Goal: Information Seeking & Learning: Learn about a topic

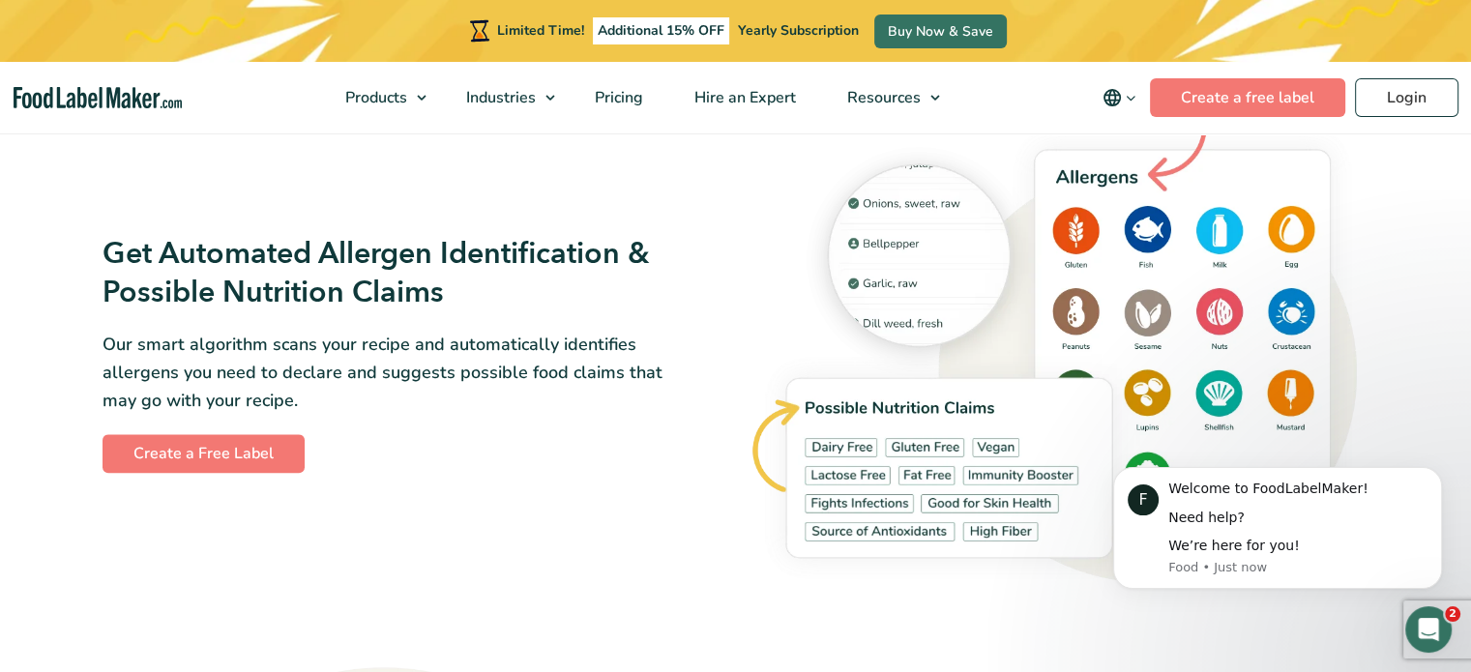
scroll to position [2135, 0]
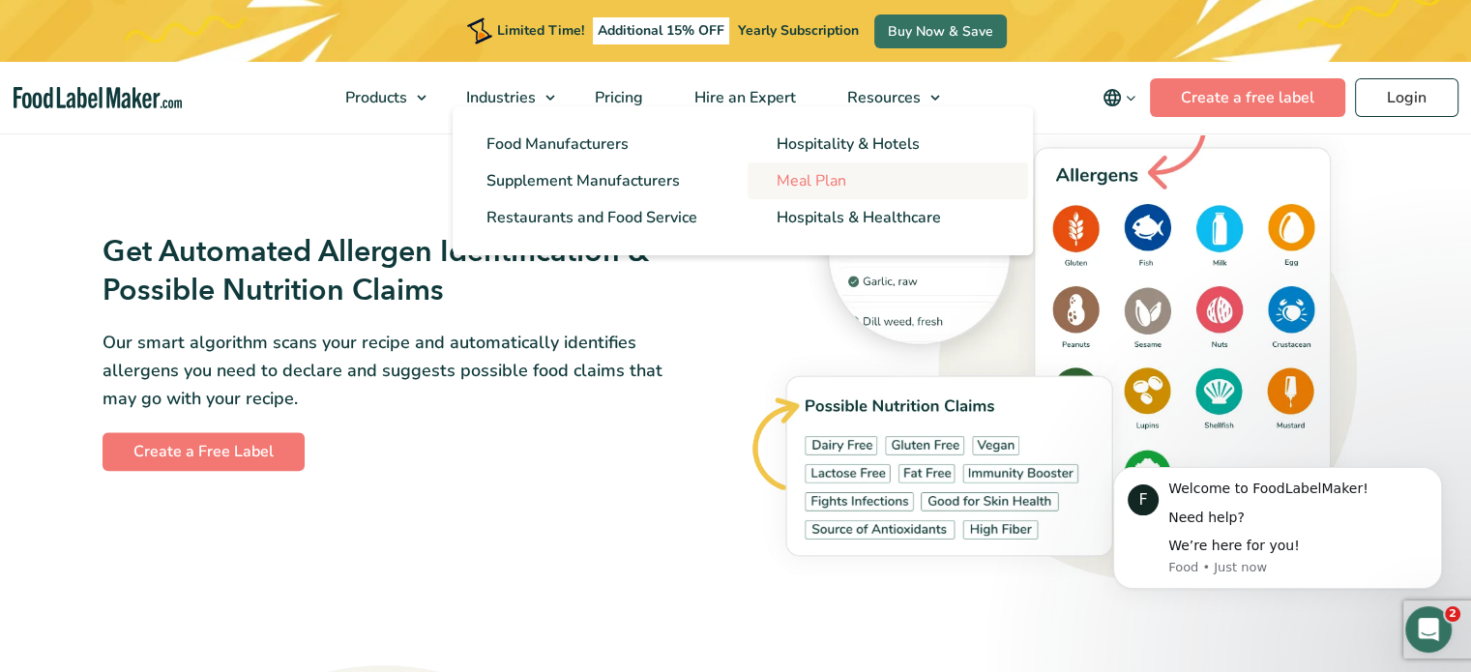
click at [781, 177] on span "Meal Plan" at bounding box center [811, 180] width 70 height 21
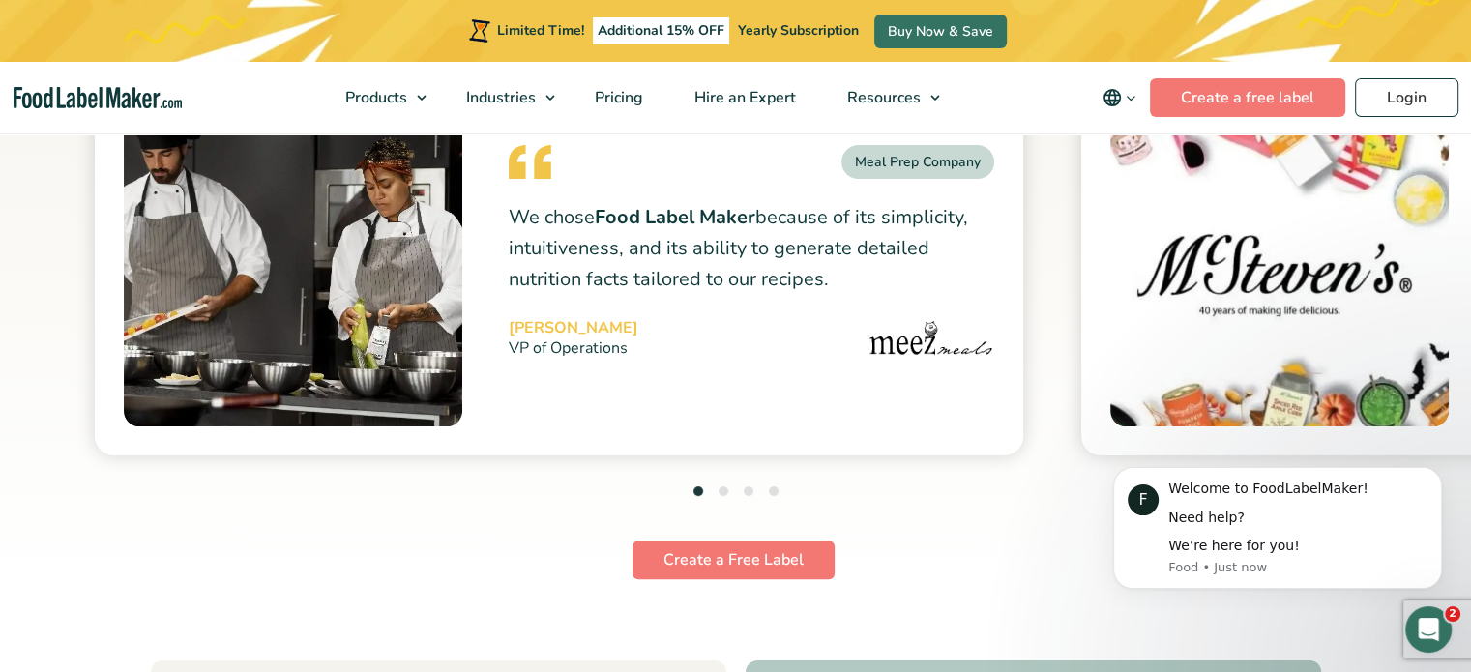
scroll to position [7754, 0]
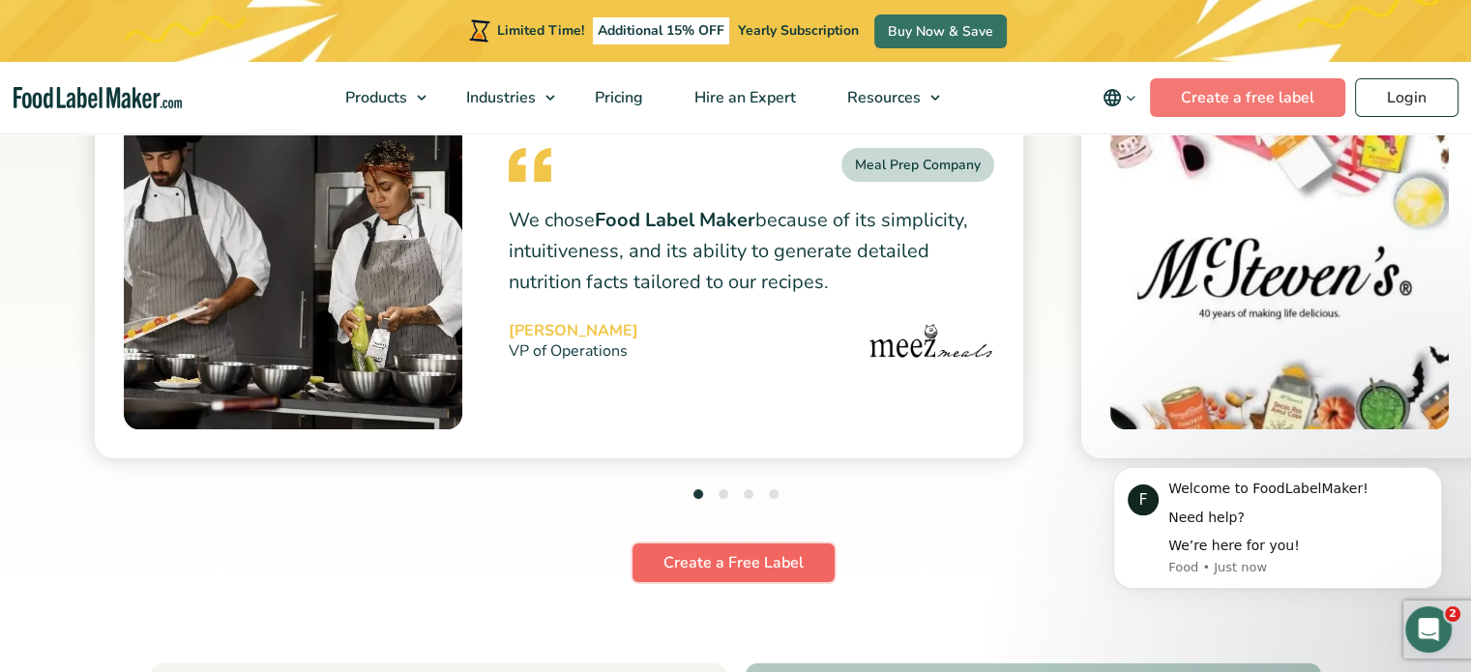
click at [735, 560] on link "Create a Free Label" at bounding box center [733, 562] width 202 height 39
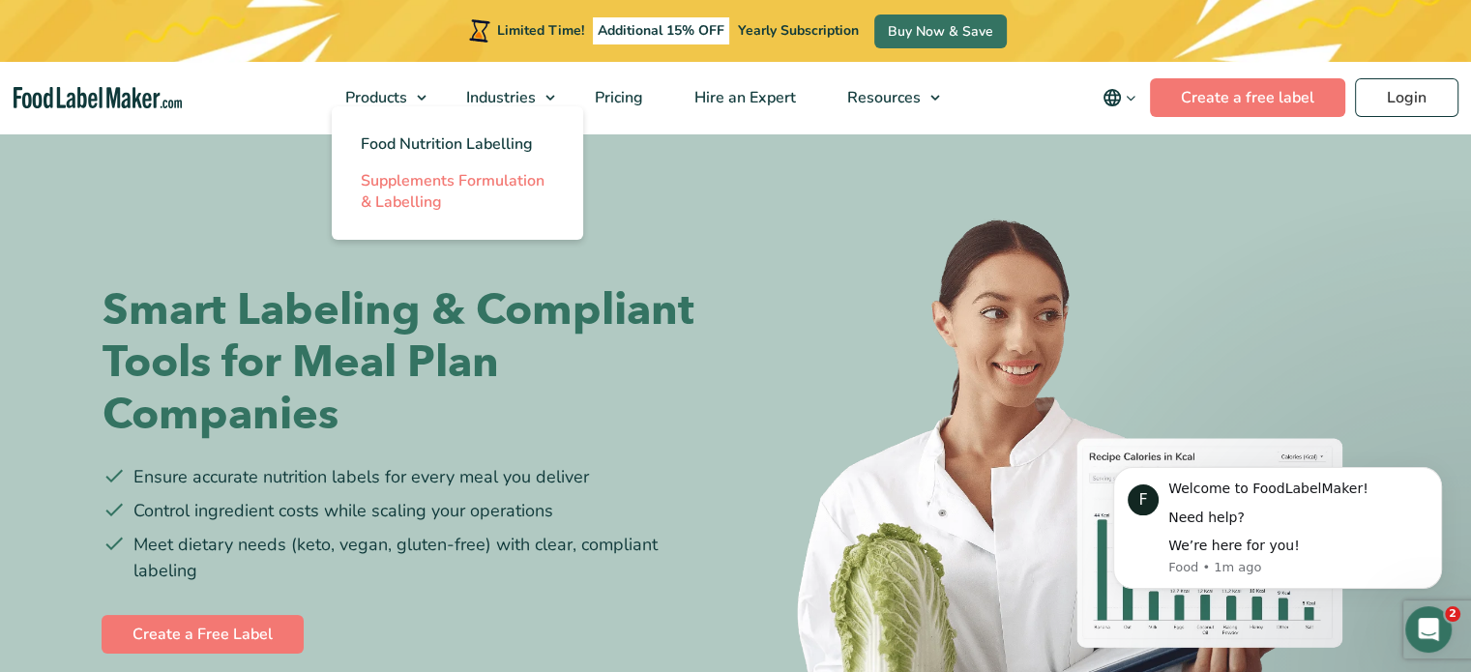
click at [404, 165] on link "Supplements Formulation & Labelling" at bounding box center [457, 191] width 251 height 58
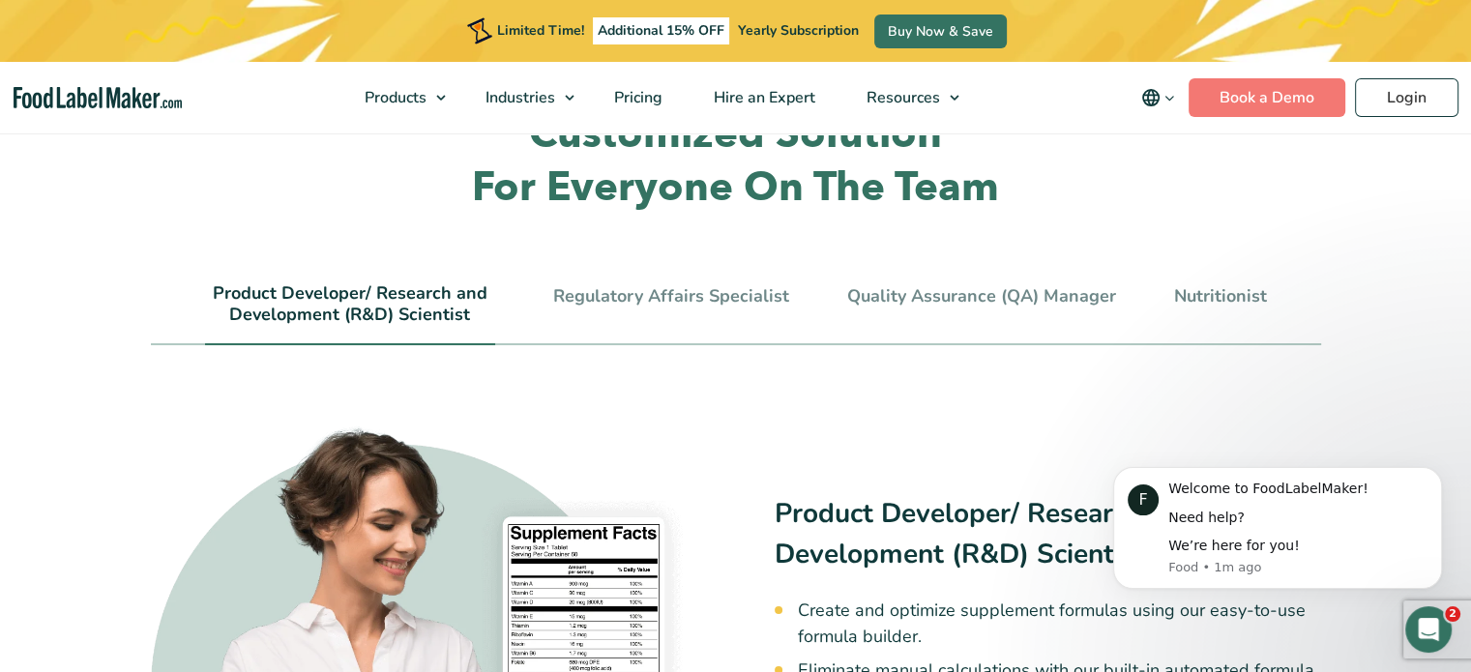
scroll to position [4138, 0]
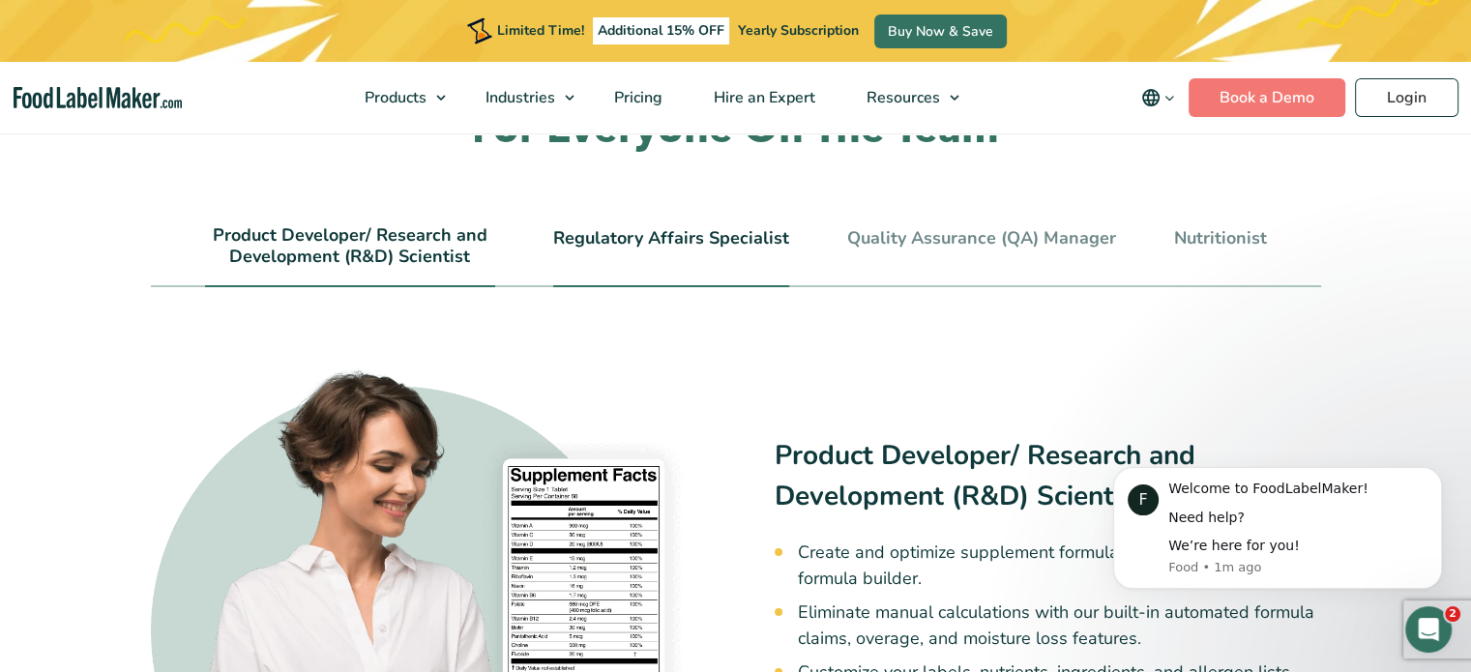
click at [676, 228] on link "Regulatory Affairs Specialist" at bounding box center [671, 238] width 236 height 21
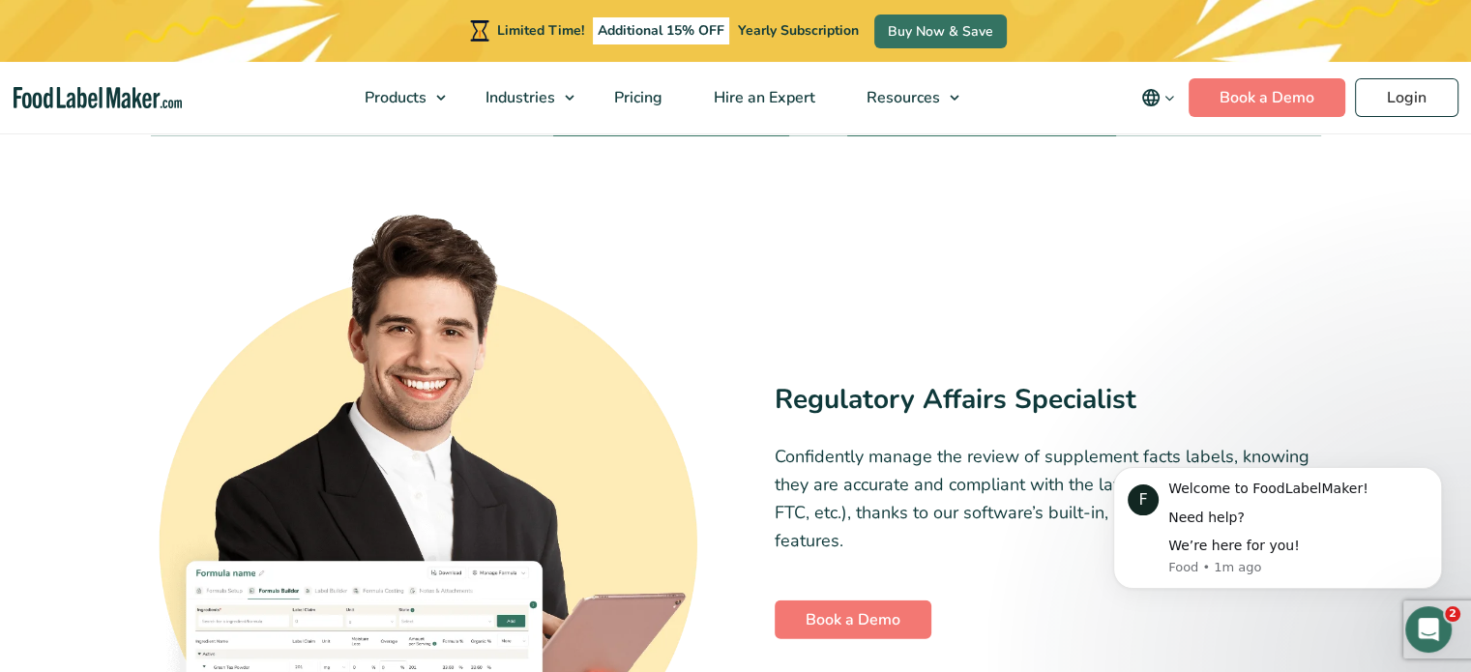
scroll to position [4130, 0]
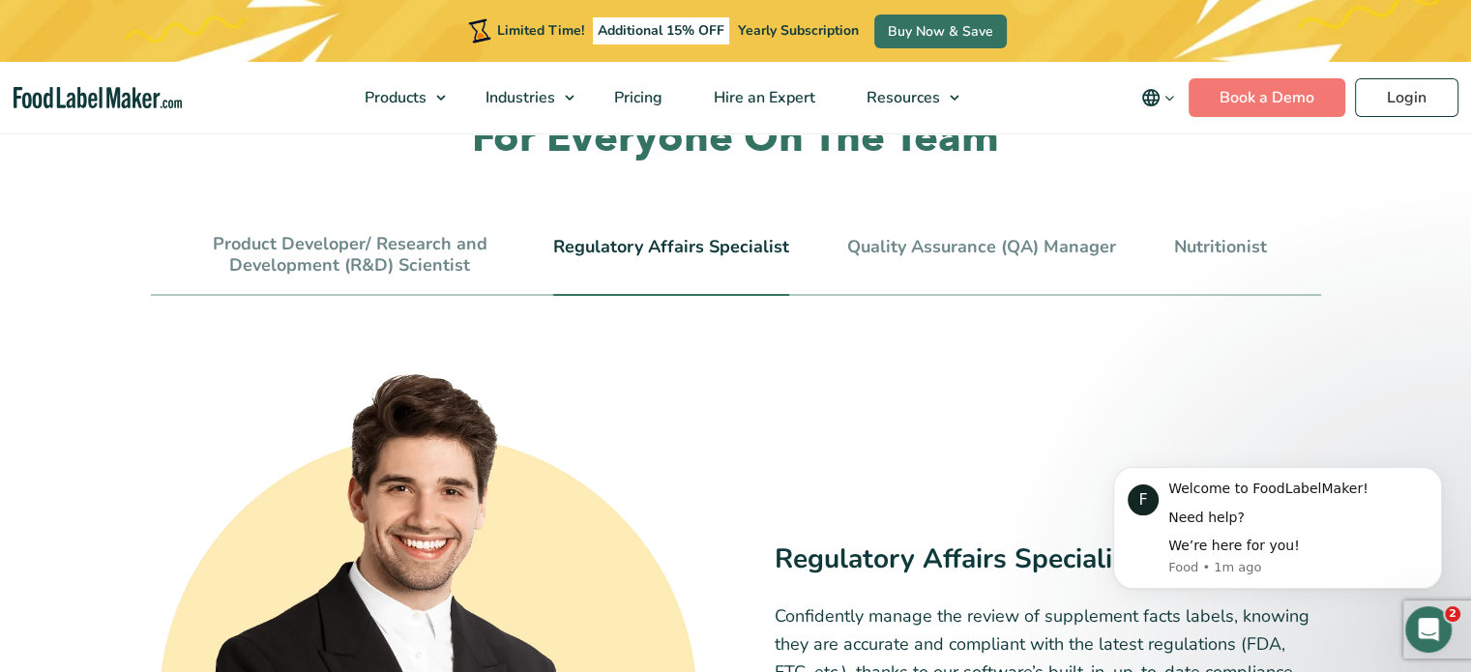
click at [399, 186] on div "Customized Solution For Everyone On The Team Product Developer/ Research and De…" at bounding box center [735, 516] width 1199 height 914
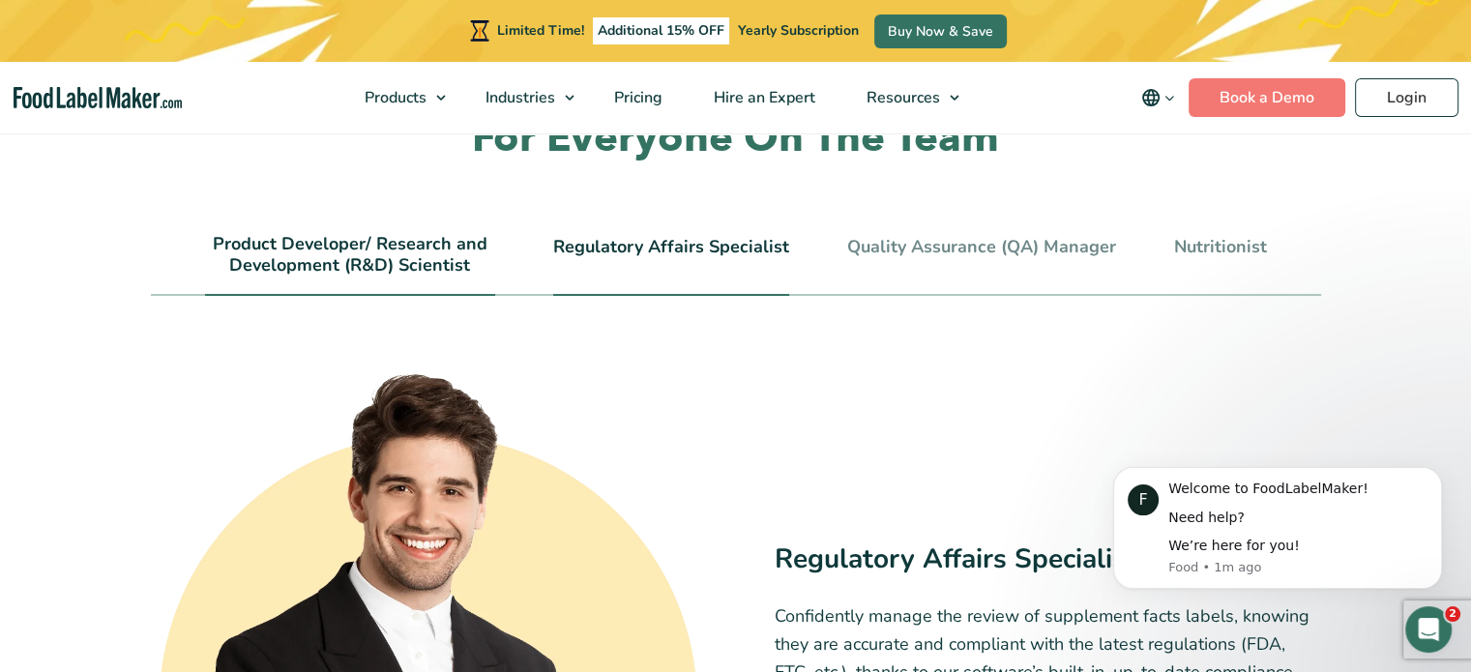
click at [394, 234] on link "Product Developer/ Research and Development (R&D) Scientist" at bounding box center [350, 255] width 290 height 42
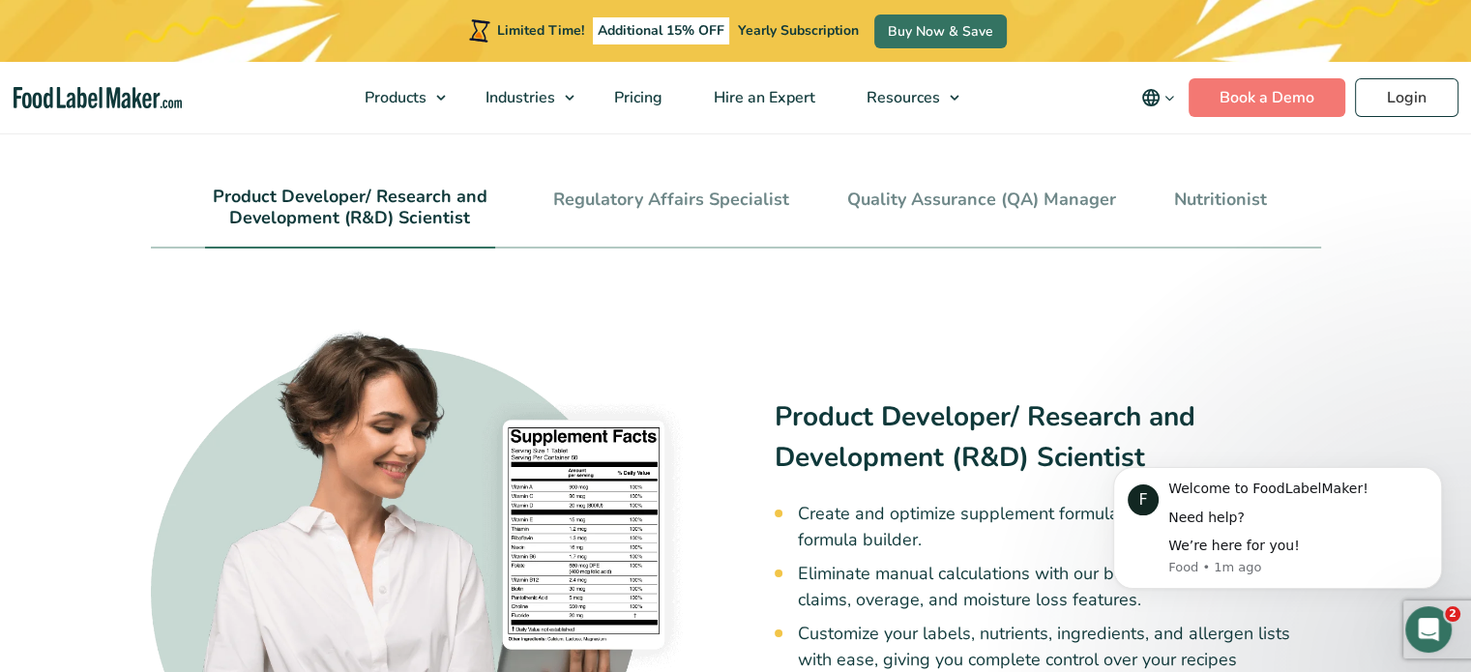
scroll to position [4173, 0]
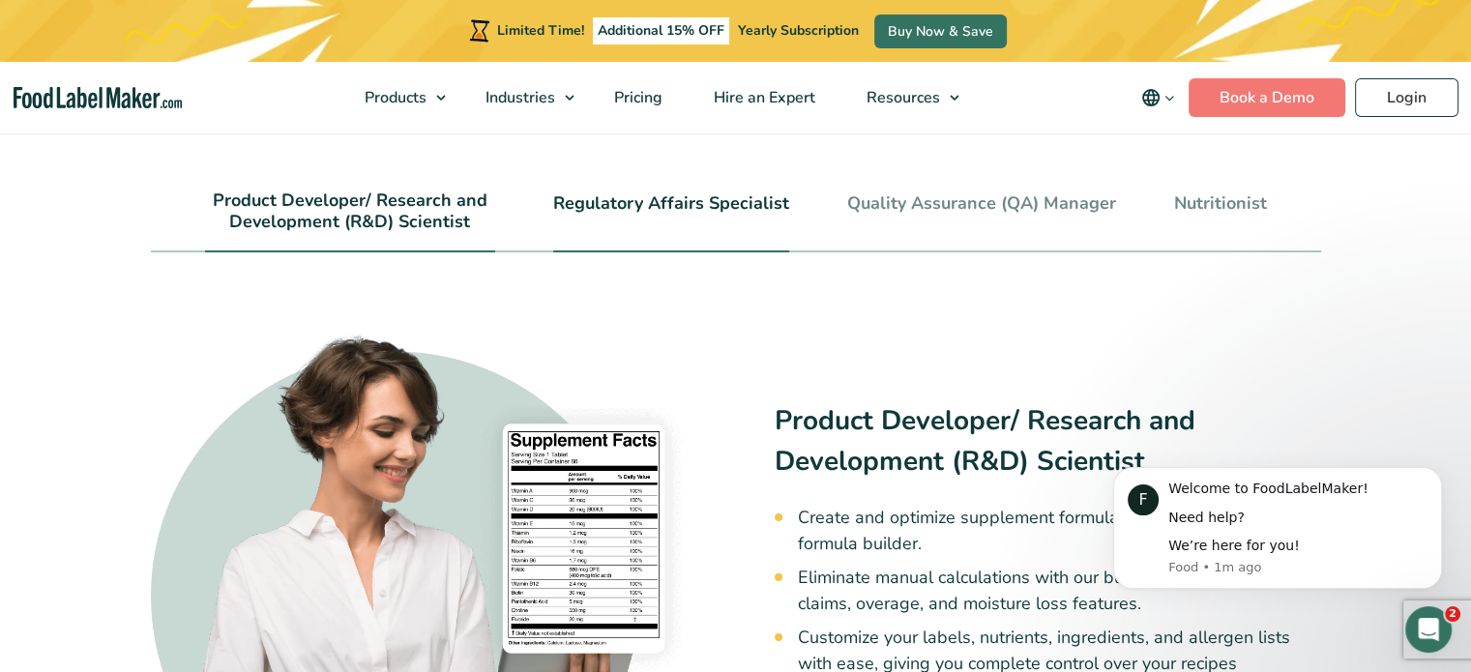
click at [599, 193] on link "Regulatory Affairs Specialist" at bounding box center [671, 203] width 236 height 21
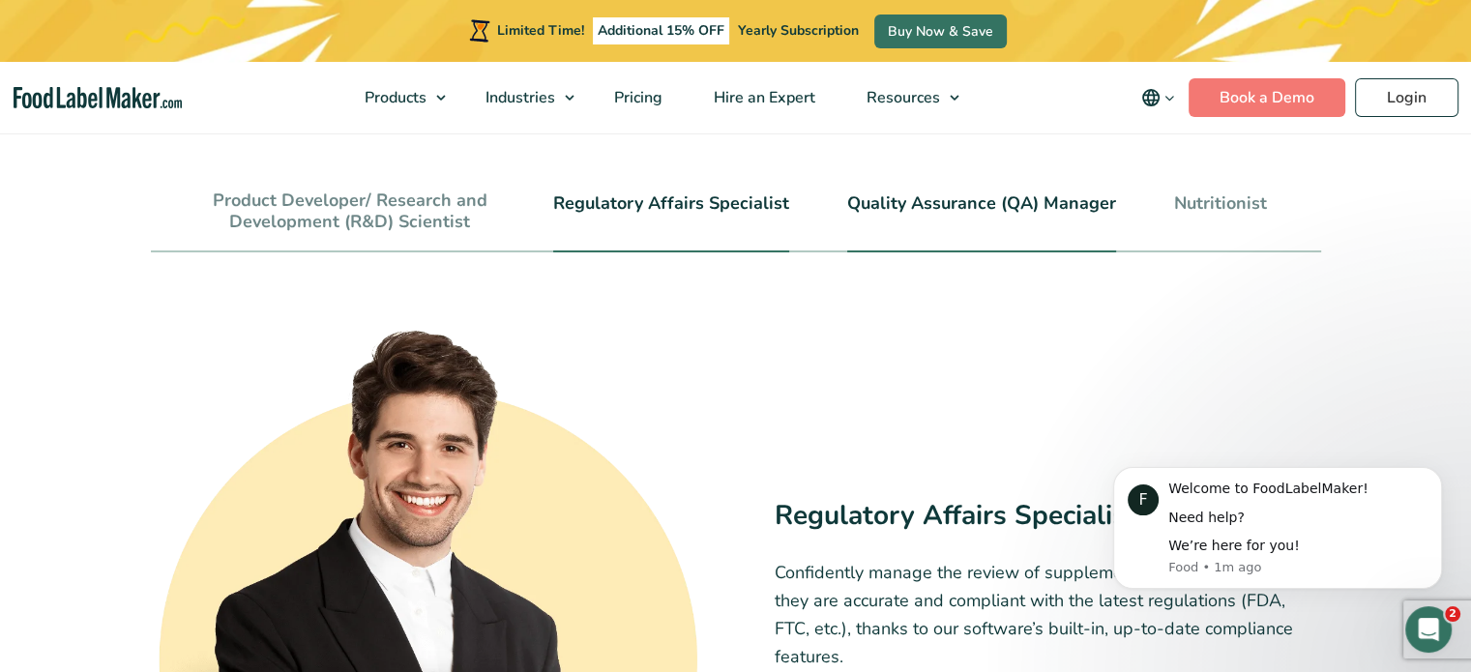
click at [930, 193] on link "Quality Assurance (QA) Manager" at bounding box center [981, 203] width 269 height 21
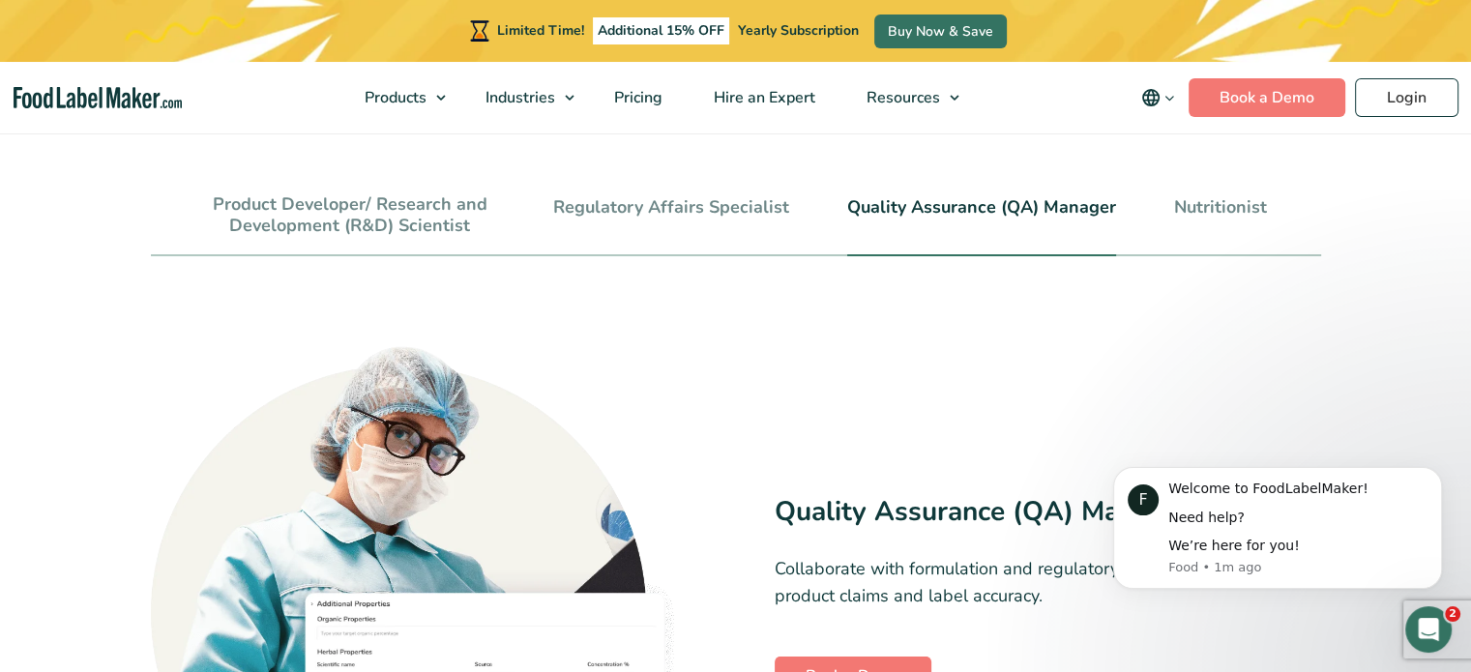
scroll to position [4161, 0]
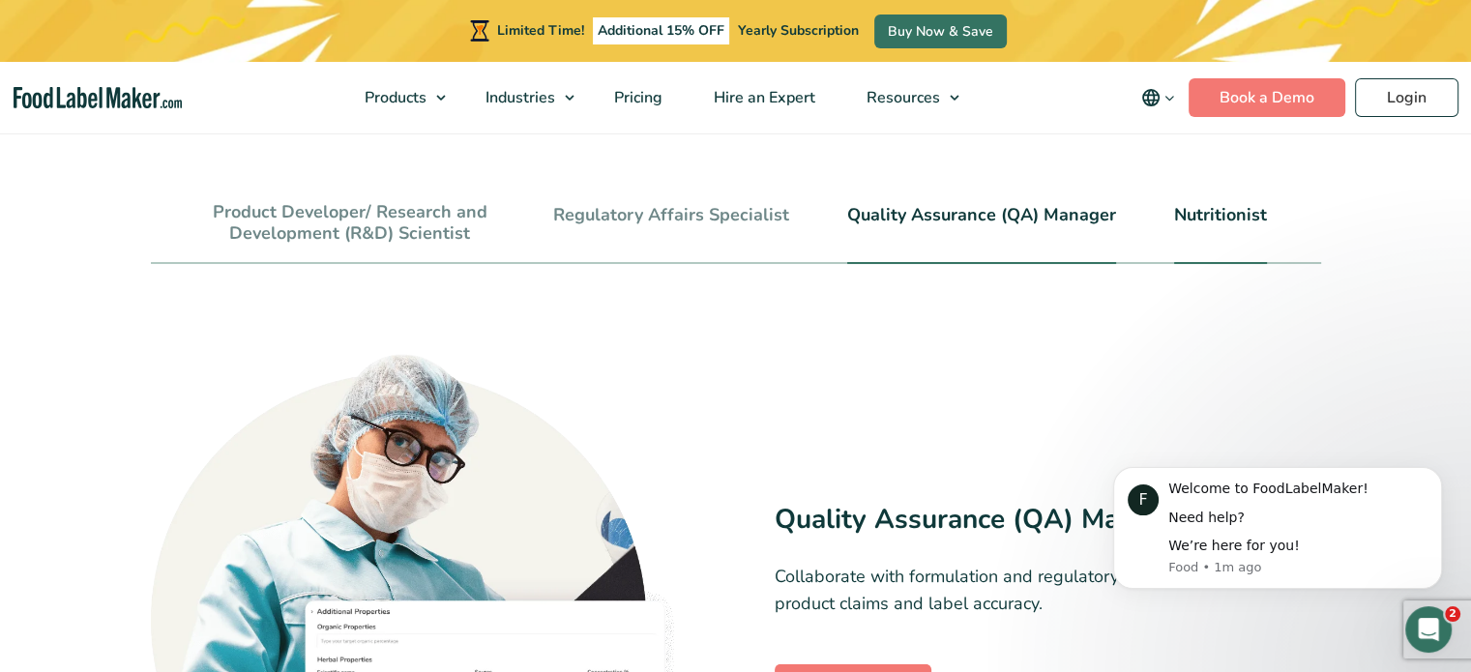
click at [1236, 205] on link "Nutritionist" at bounding box center [1220, 215] width 93 height 21
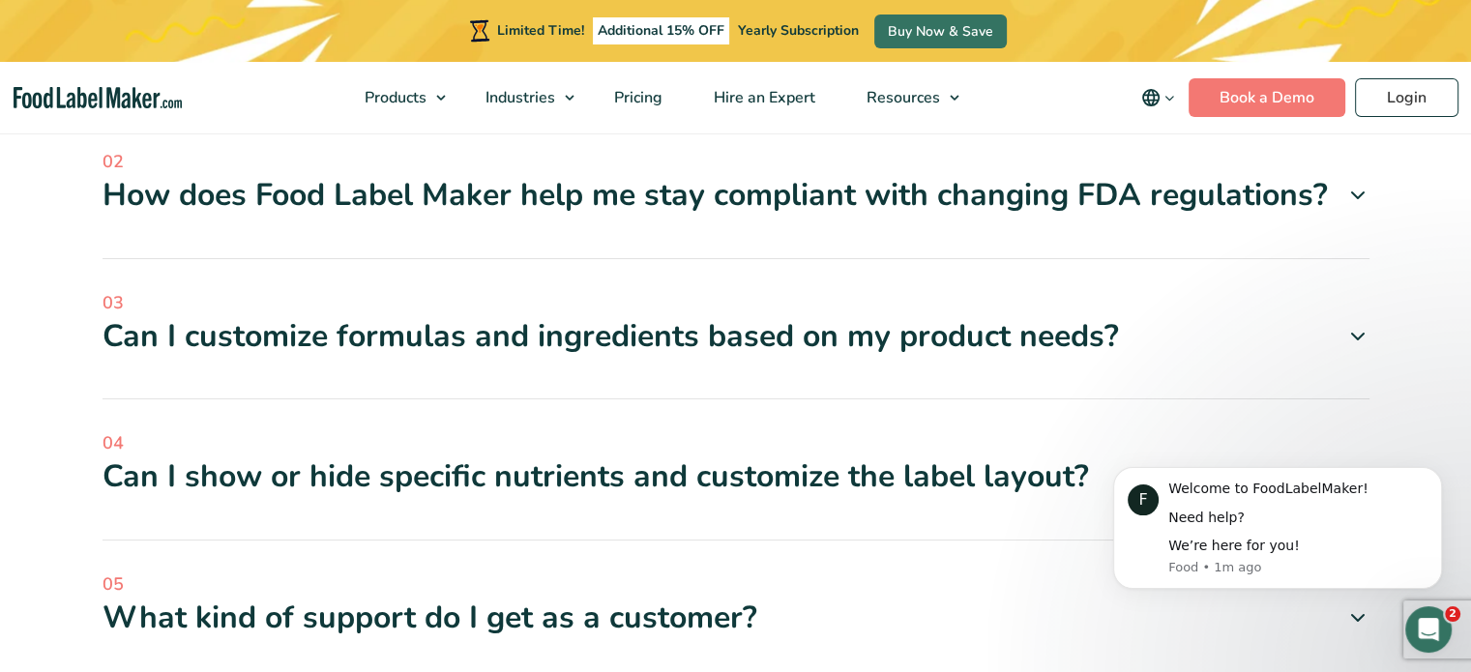
scroll to position [5364, 0]
click at [811, 179] on div "How does Food Label Maker help me stay compliant with changing FDA regulations?" at bounding box center [735, 194] width 1267 height 41
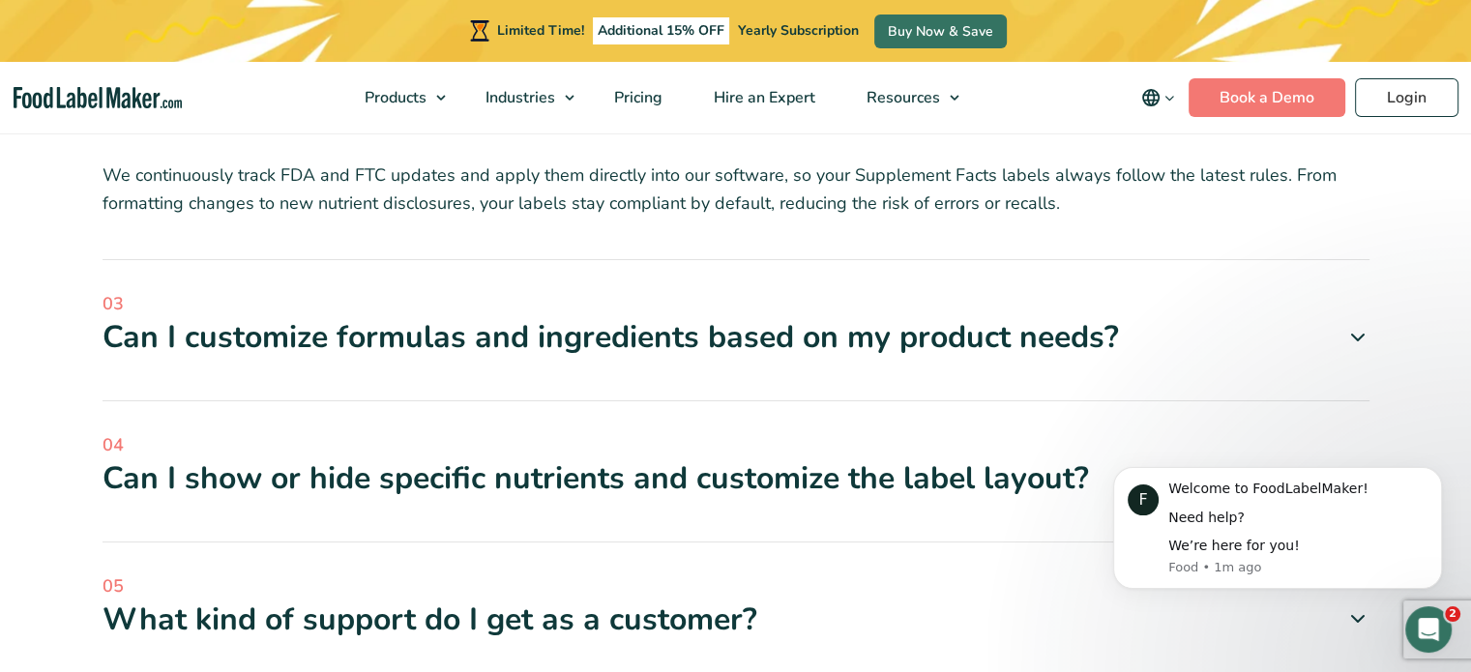
scroll to position [5442, 0]
click at [688, 316] on div "Can I customize formulas and ingredients based on my product needs?" at bounding box center [735, 336] width 1267 height 41
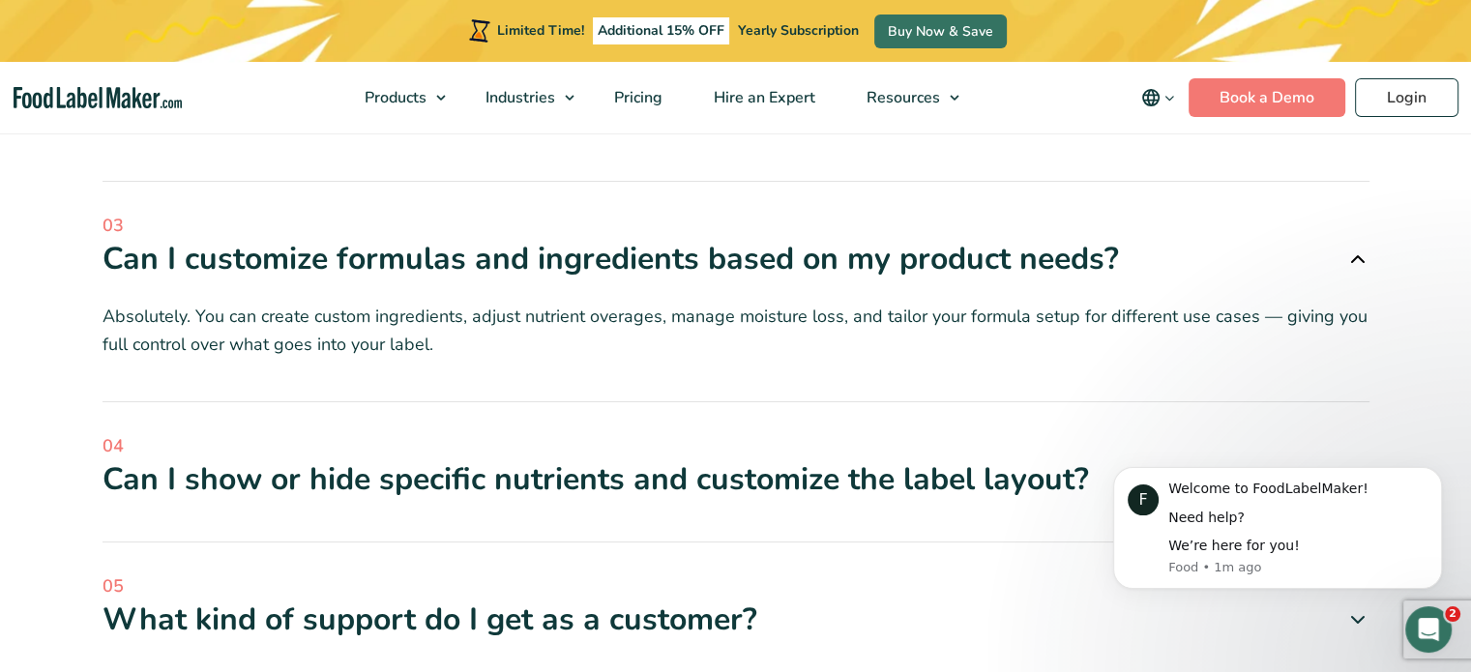
scroll to position [5558, 0]
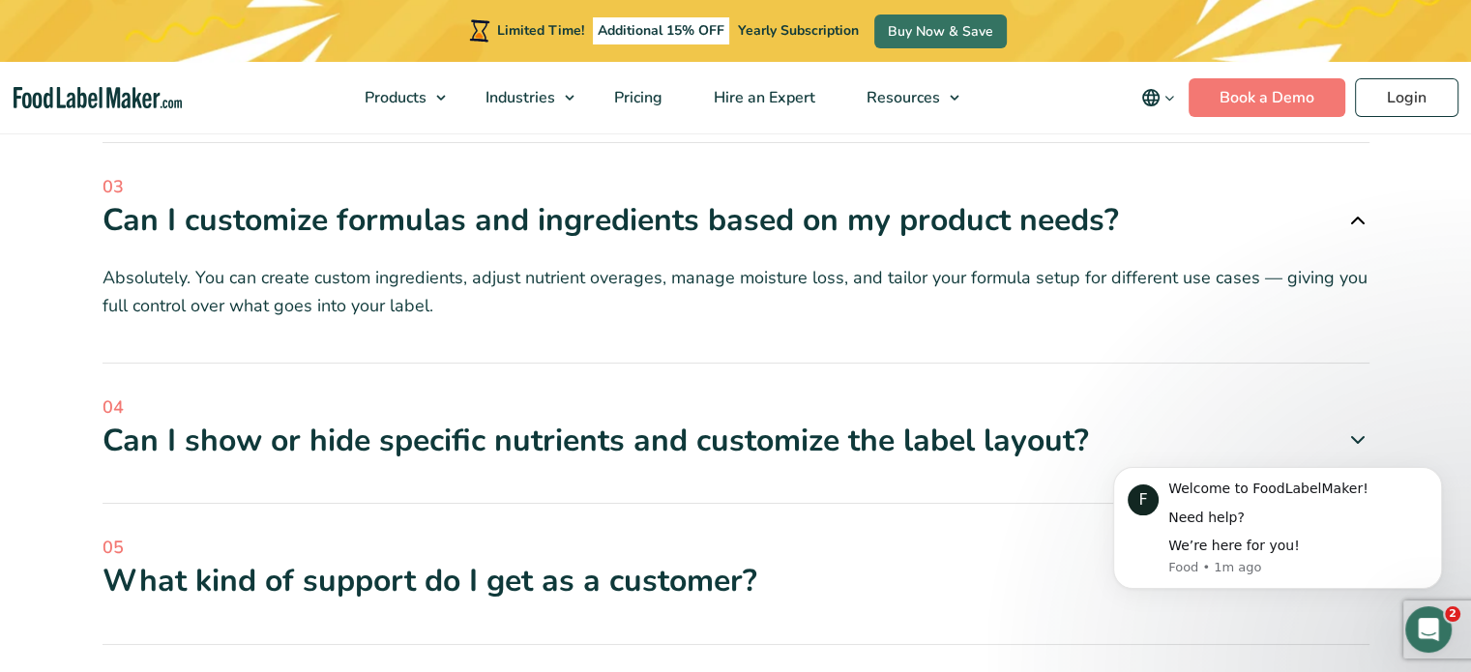
click at [666, 394] on span "04" at bounding box center [735, 407] width 1267 height 26
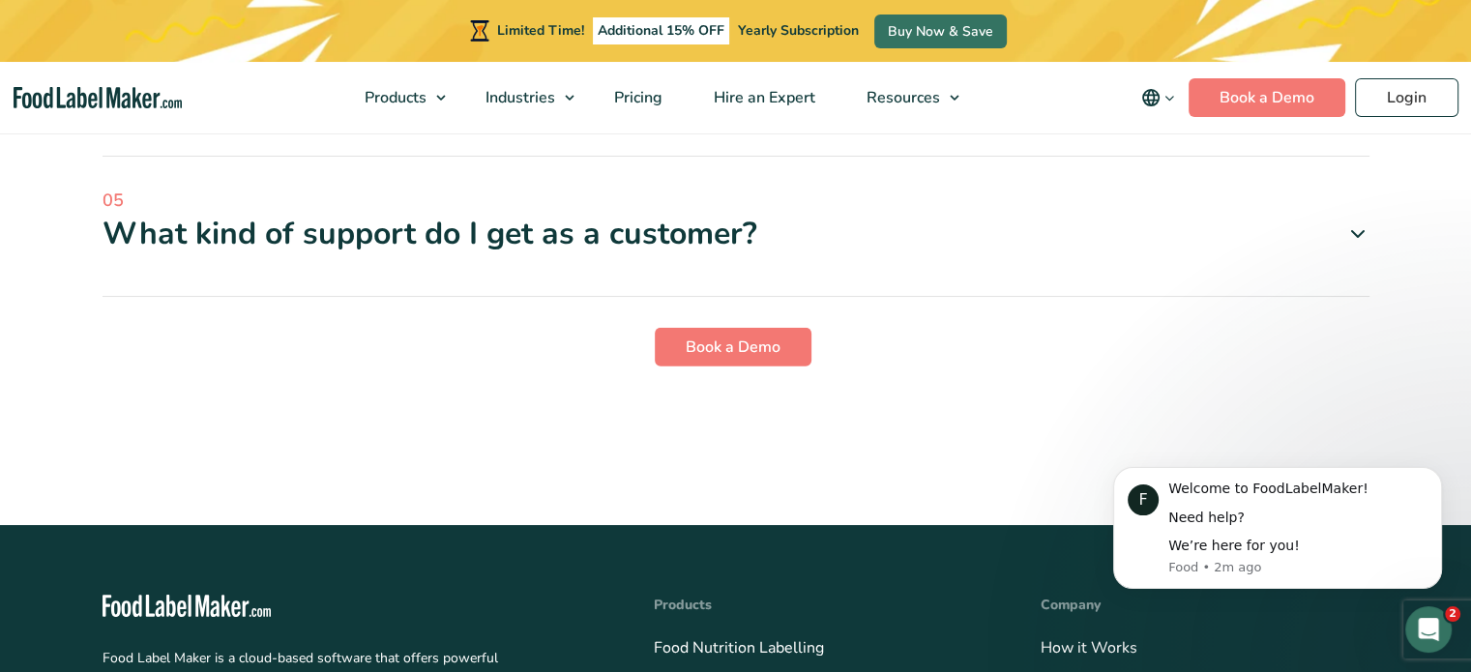
scroll to position [5986, 0]
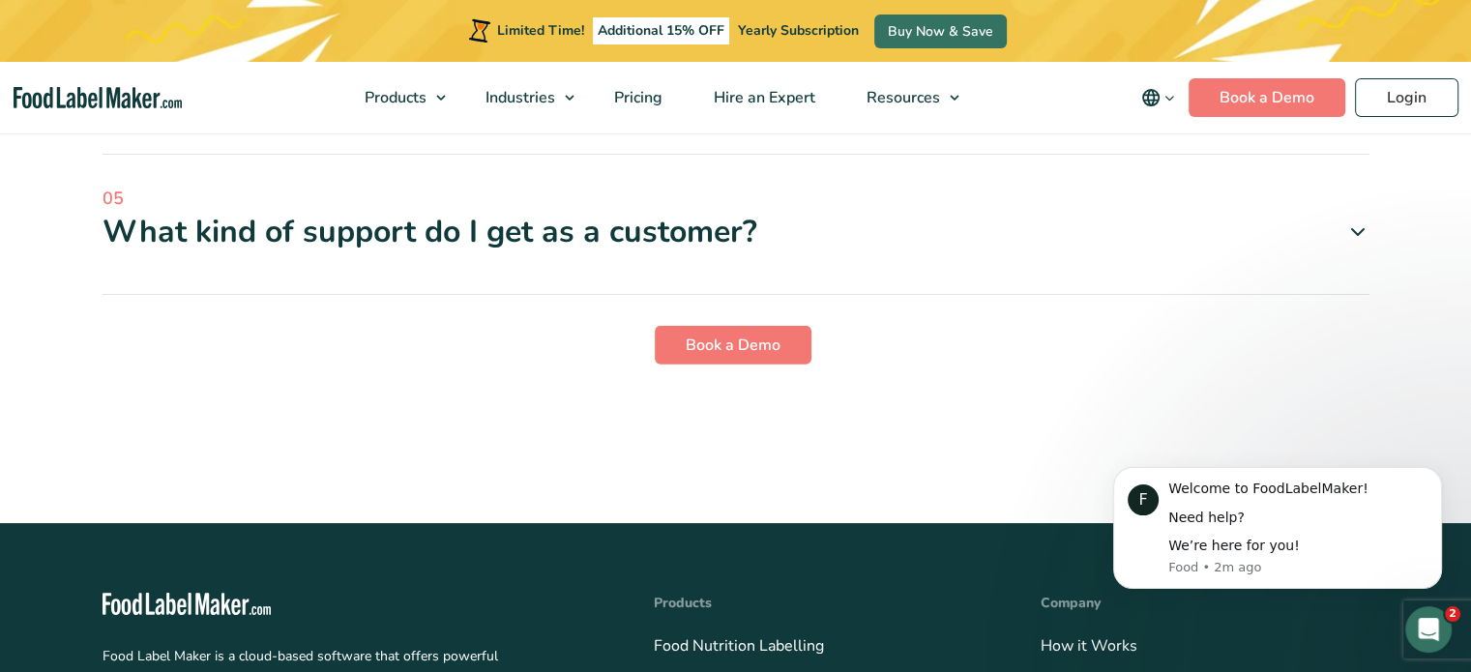
click at [756, 186] on span "05" at bounding box center [735, 199] width 1267 height 26
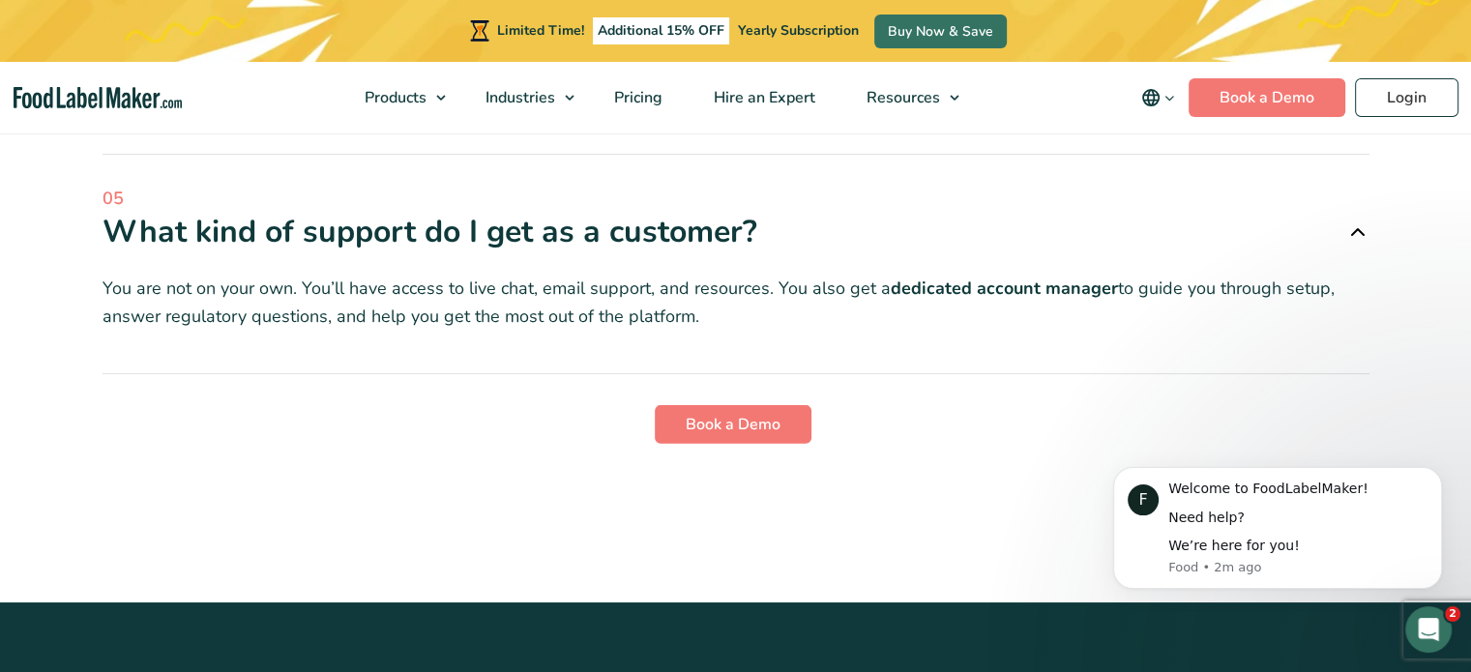
click at [762, 275] on p "You are not on your own. You’ll have access to live chat, email support, and re…" at bounding box center [735, 303] width 1267 height 56
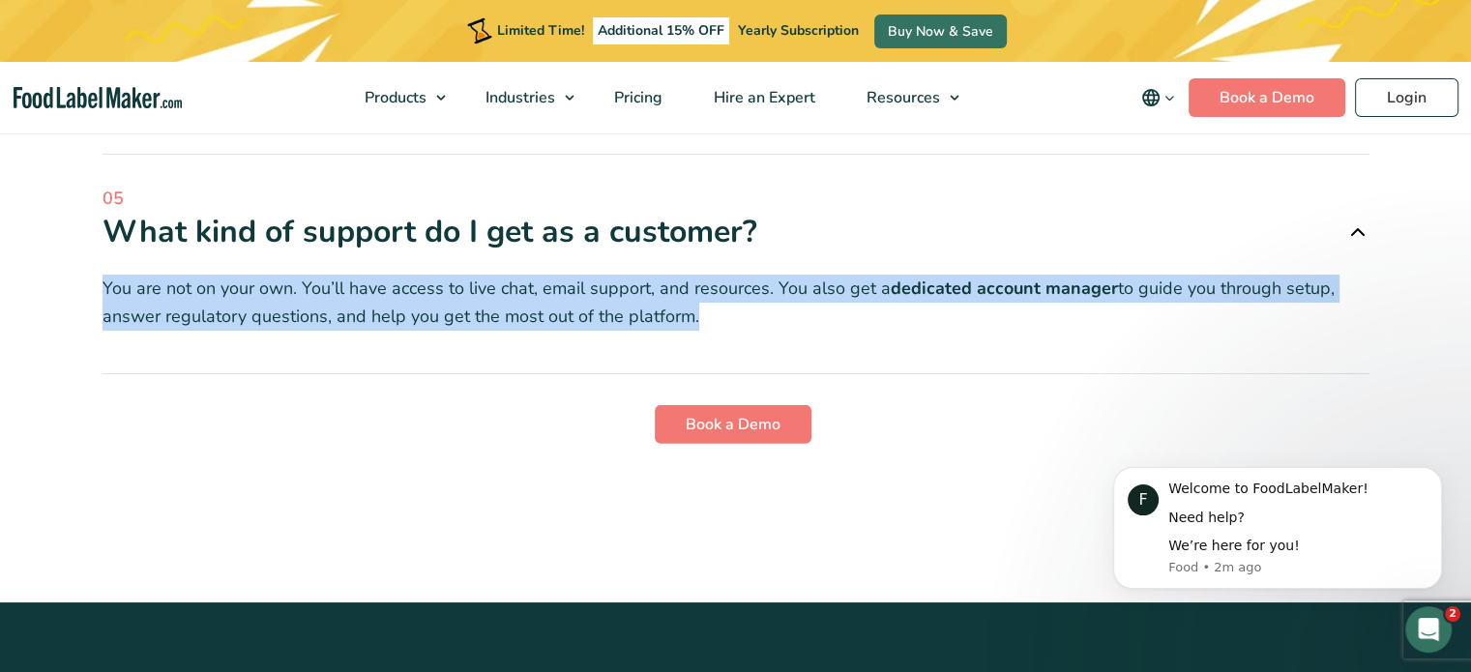
click at [762, 275] on p "You are not on your own. You’ll have access to live chat, email support, and re…" at bounding box center [735, 303] width 1267 height 56
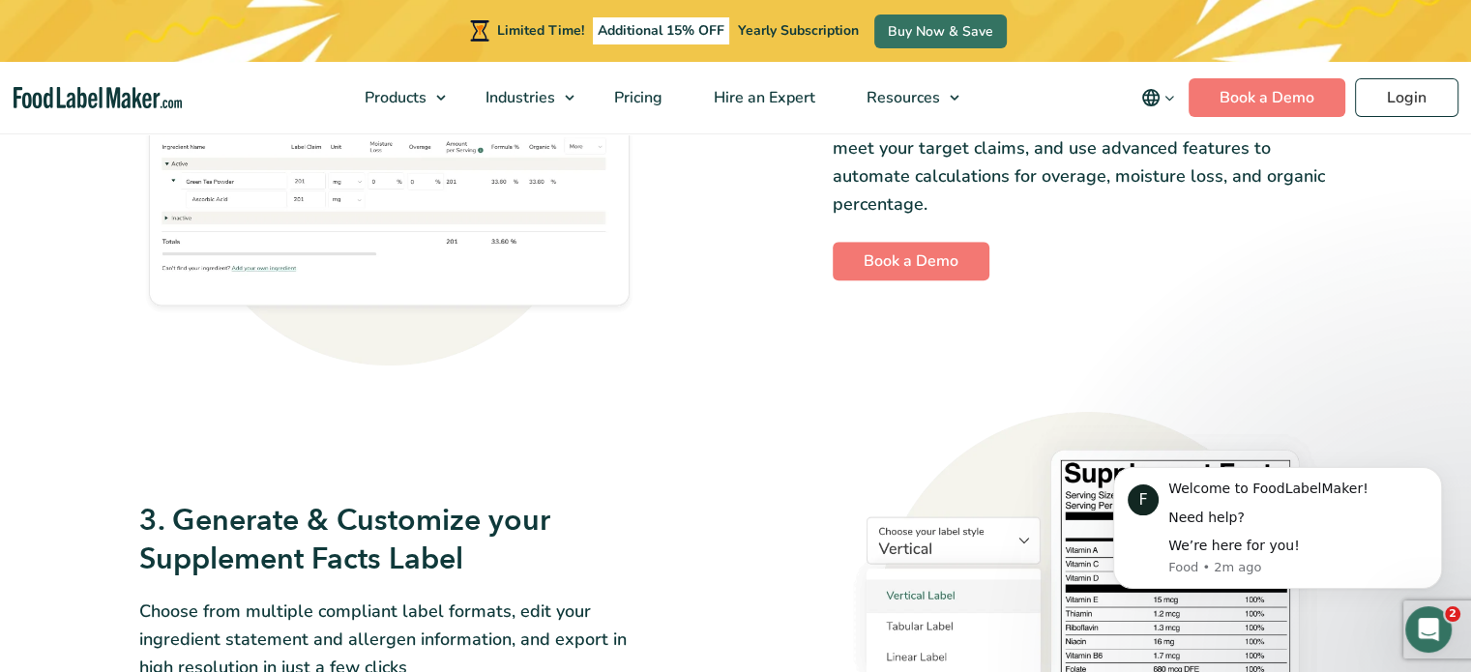
scroll to position [1473, 0]
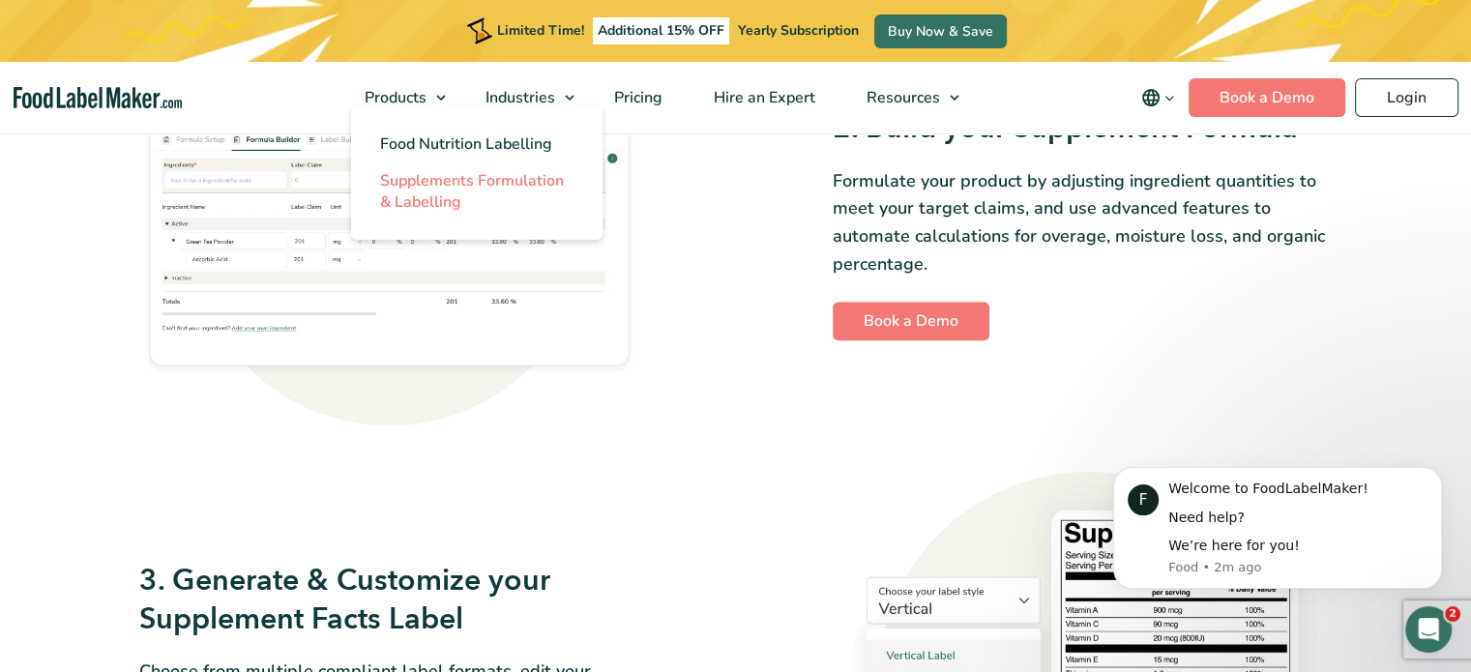
click at [431, 178] on span "Supplements Formulation & Labelling" at bounding box center [472, 191] width 184 height 43
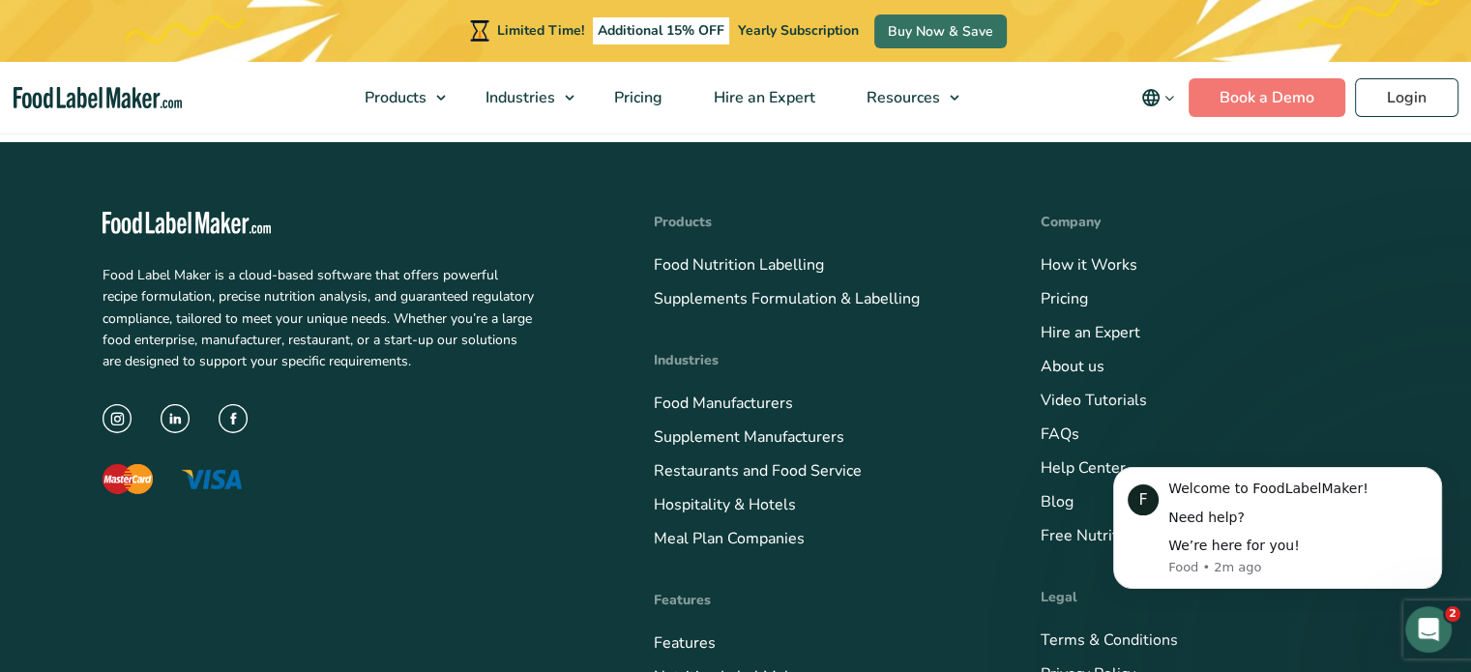
scroll to position [6041, 0]
click at [1065, 254] on link "How it Works" at bounding box center [1088, 264] width 97 height 21
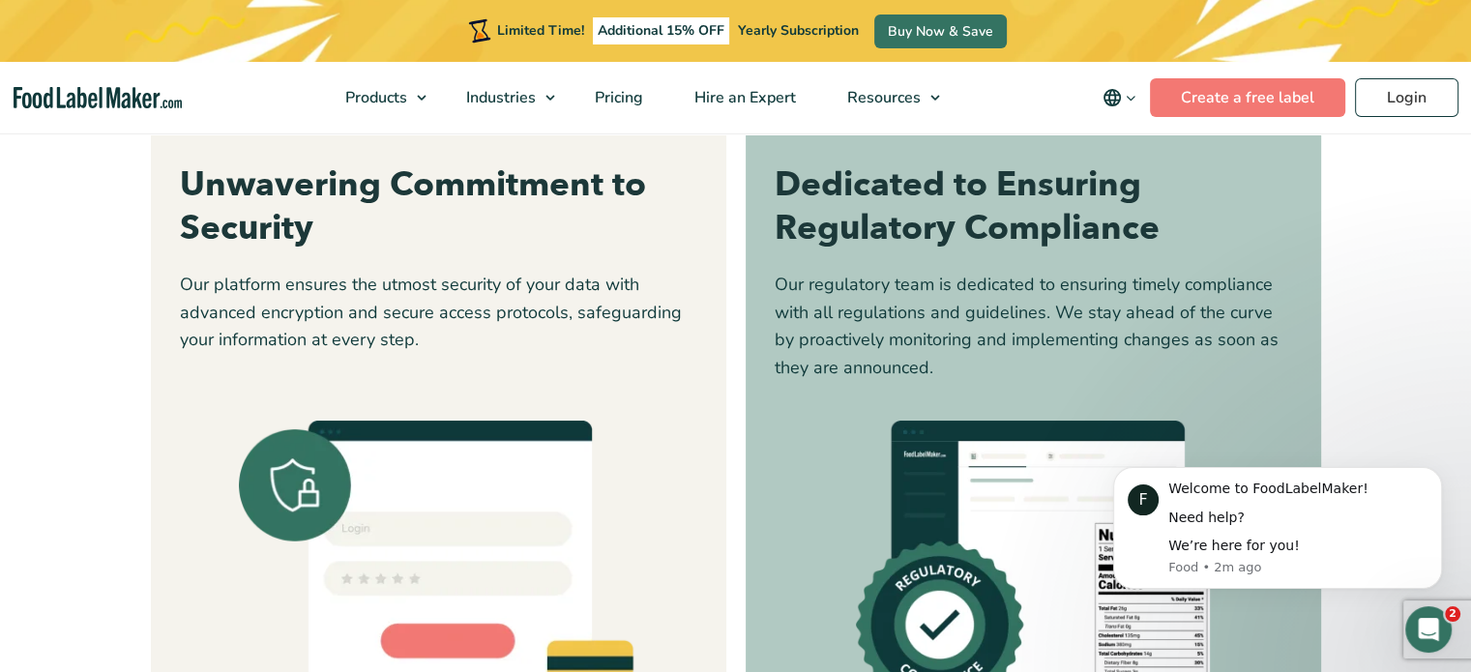
scroll to position [5221, 0]
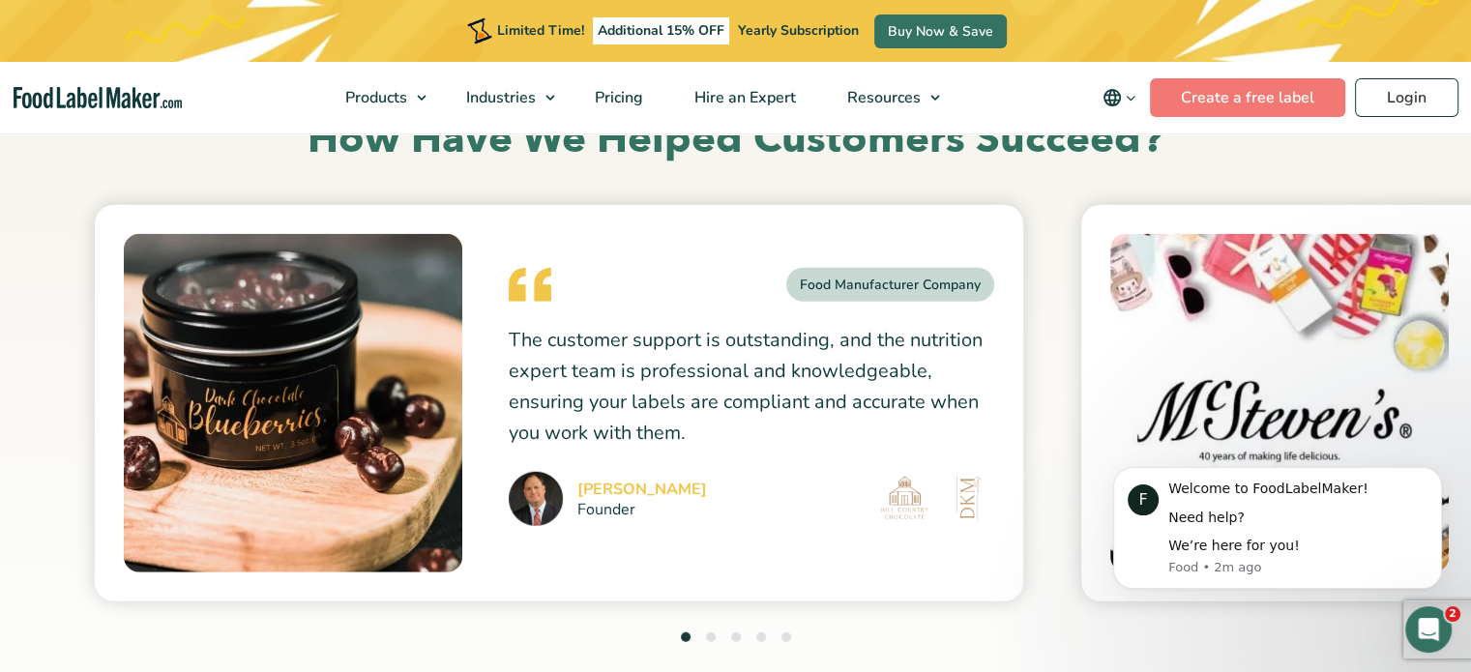
click at [712, 633] on button "2" at bounding box center [711, 637] width 10 height 10
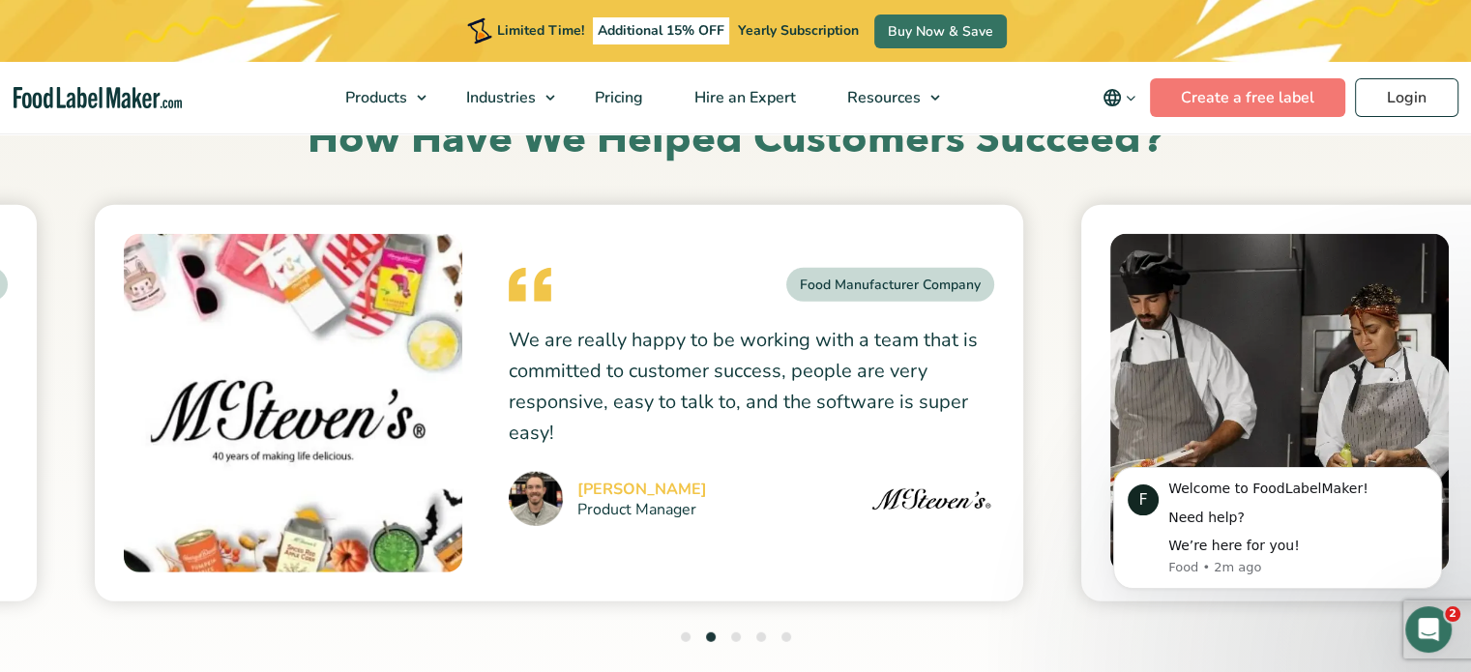
click at [731, 633] on button "3" at bounding box center [736, 637] width 10 height 10
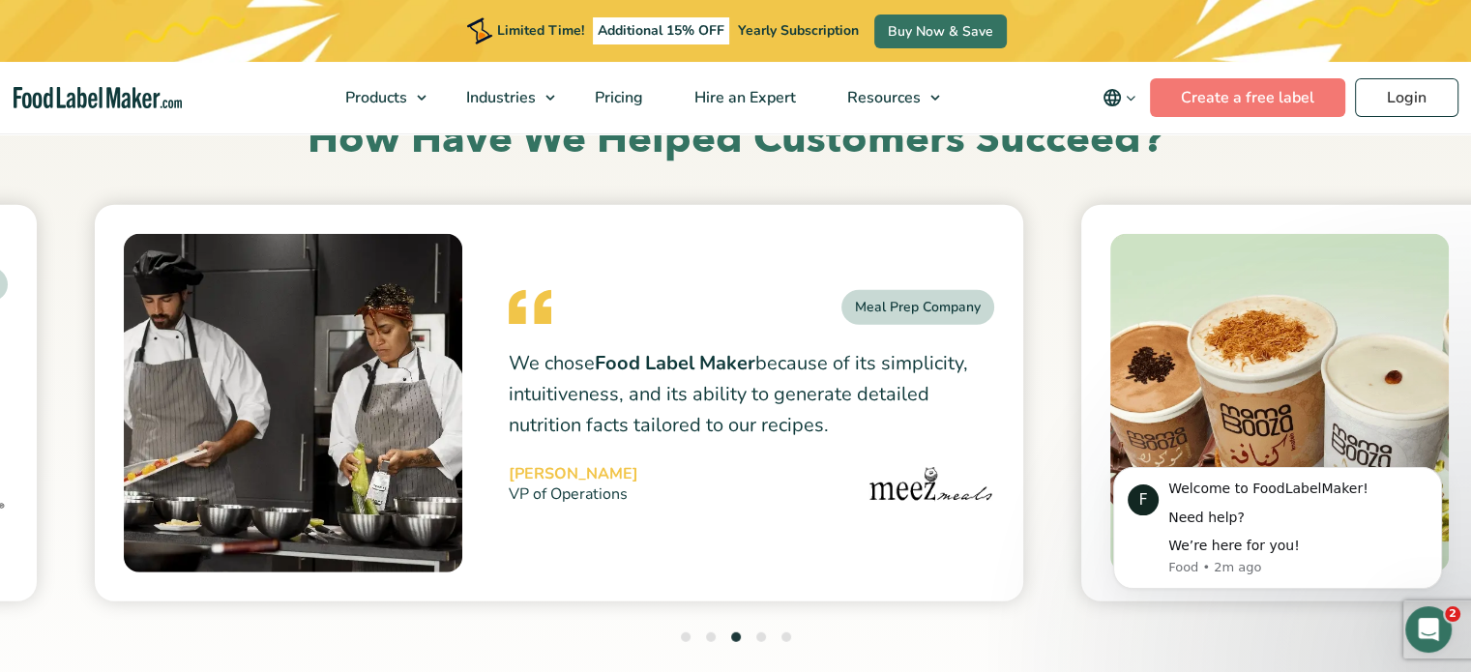
click at [751, 632] on ul "1 2 3 4 5" at bounding box center [736, 639] width 110 height 26
click at [1233, 355] on img at bounding box center [1279, 403] width 338 height 338
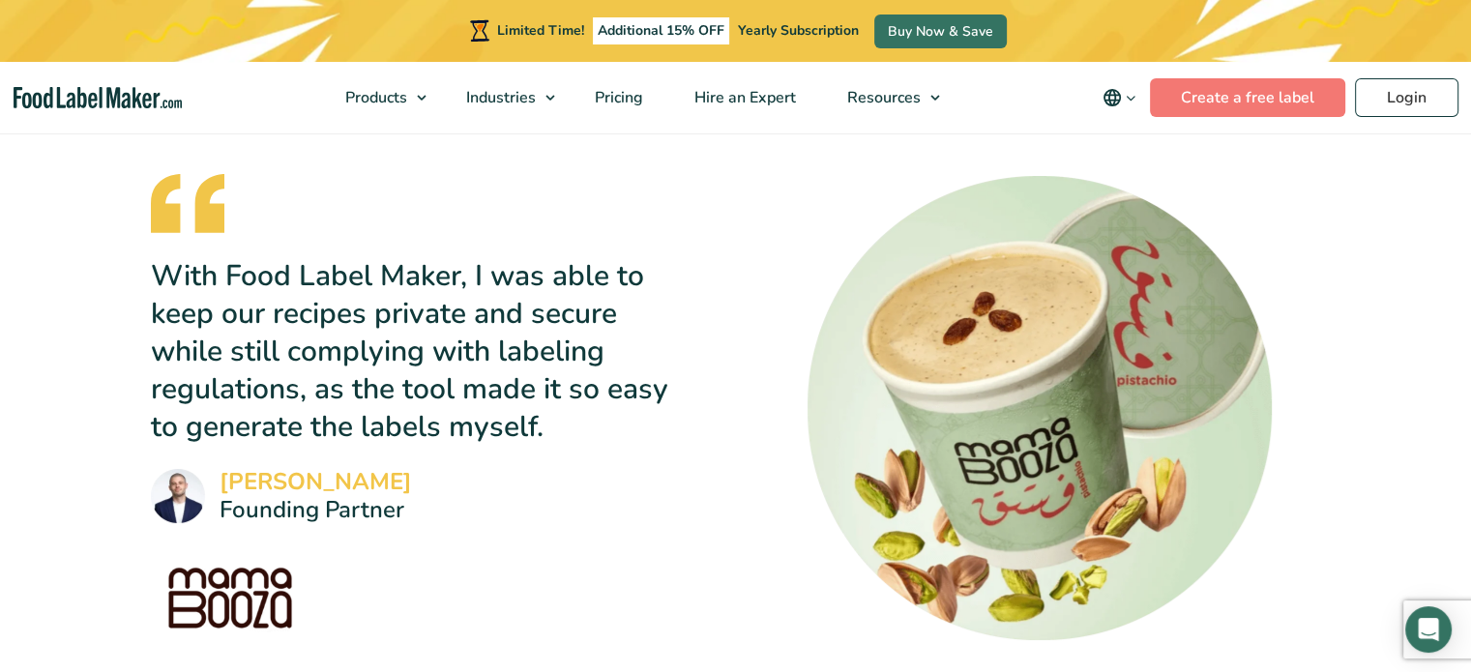
click at [186, 488] on img at bounding box center [178, 496] width 54 height 54
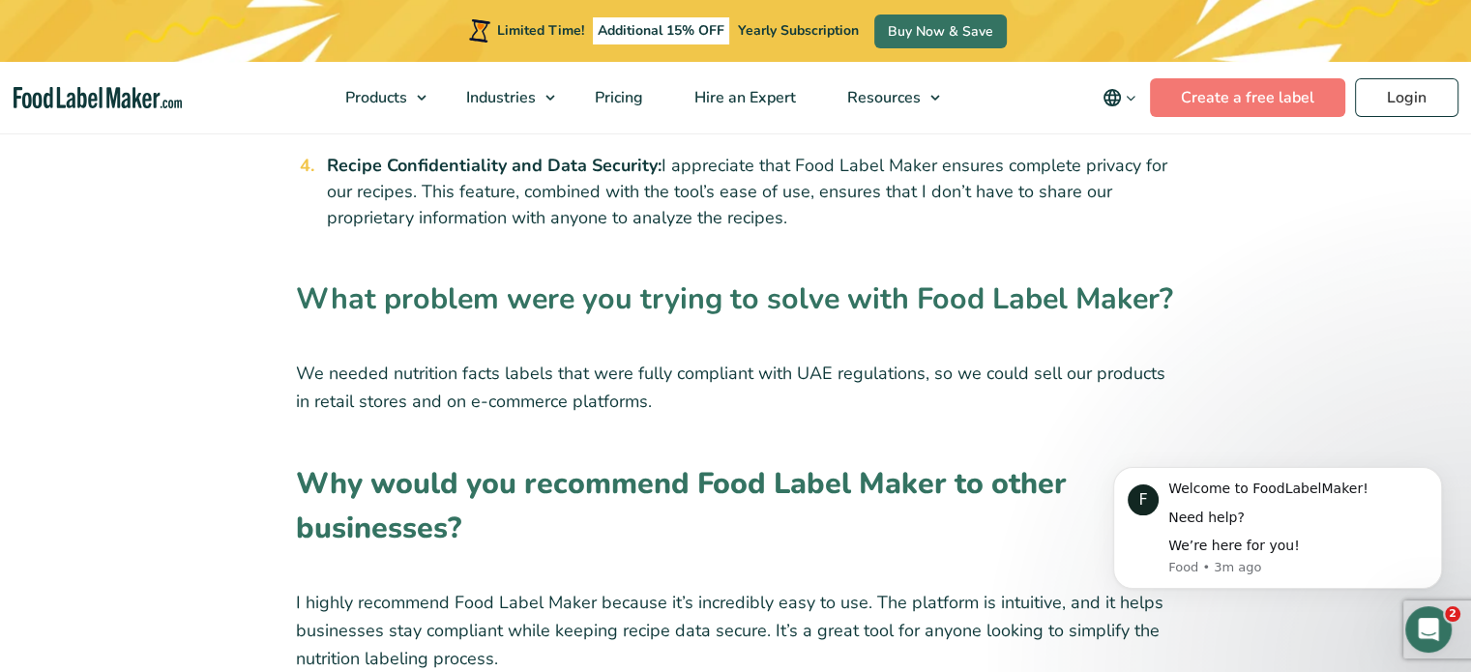
scroll to position [2533, 0]
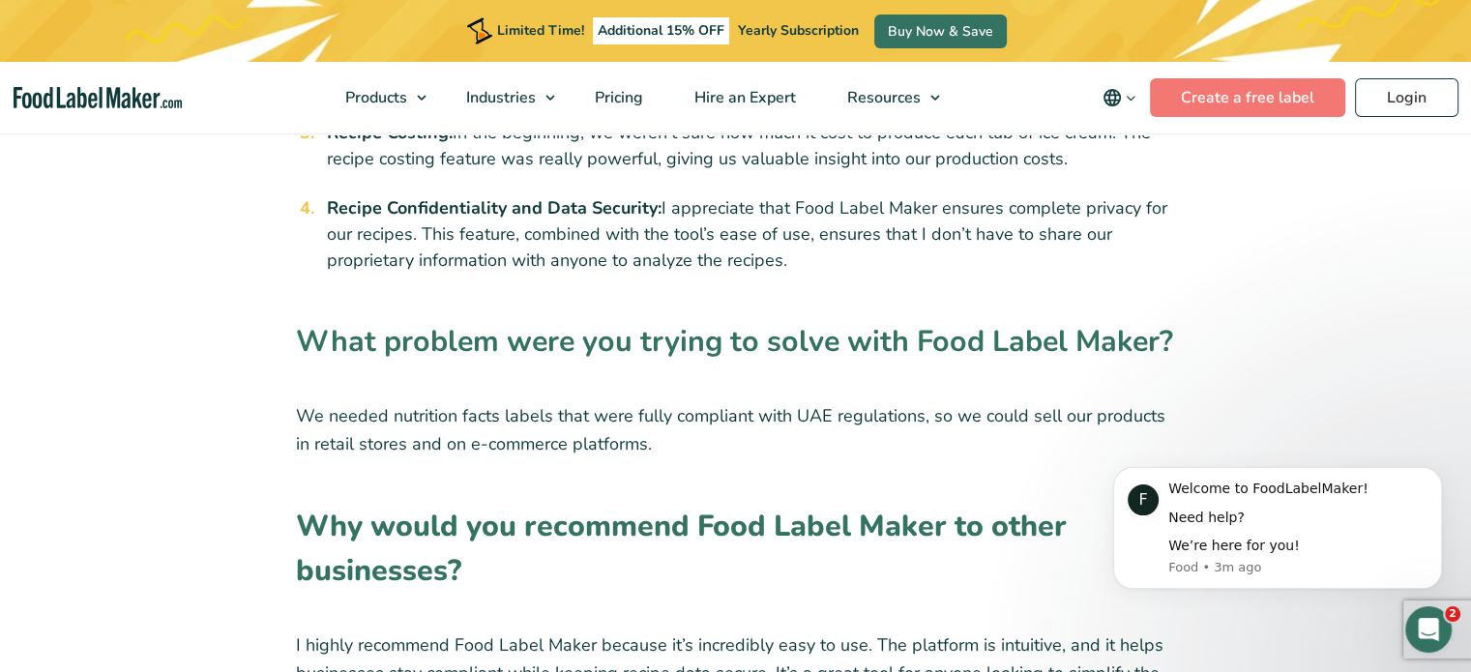
click at [400, 440] on p "We needed nutrition facts labels that were fully compliant with UAE regulations…" at bounding box center [736, 430] width 880 height 56
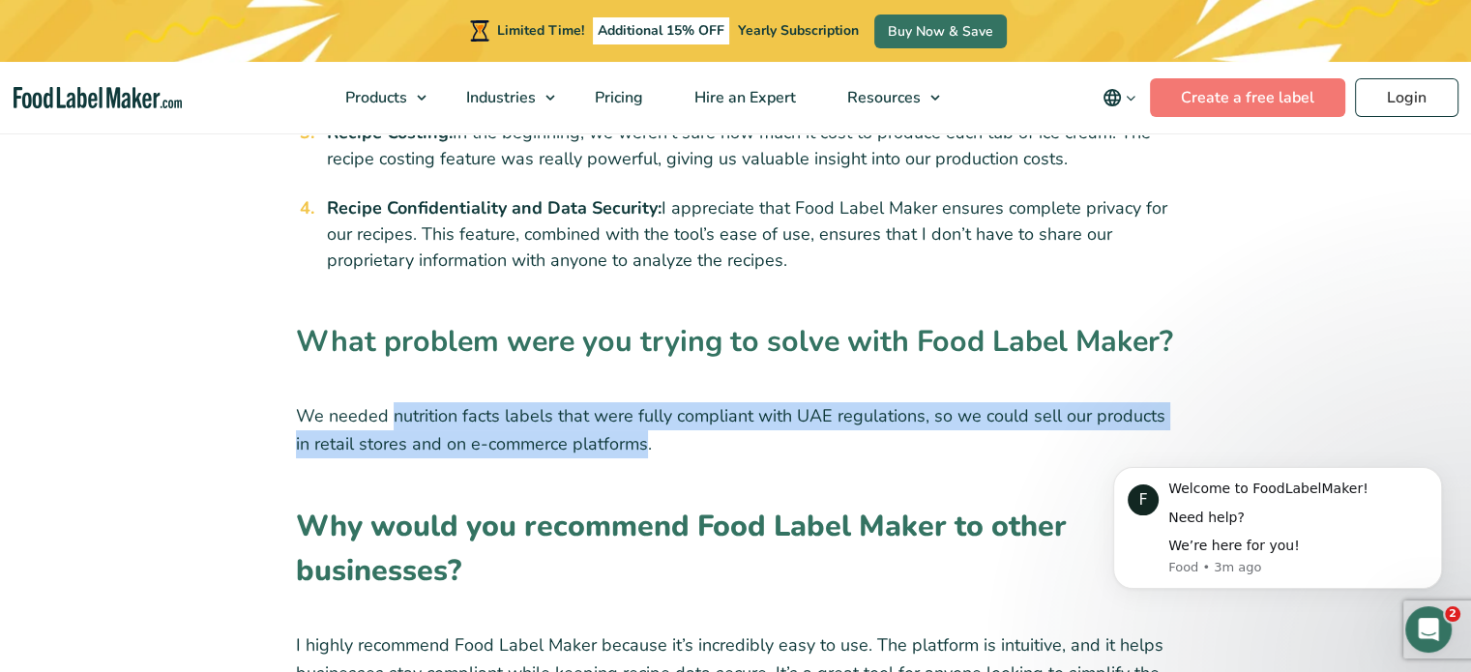
drag, startPoint x: 400, startPoint y: 440, endPoint x: 599, endPoint y: 459, distance: 200.1
click at [599, 458] on p "We needed nutrition facts labels that were fully compliant with UAE regulations…" at bounding box center [736, 430] width 880 height 56
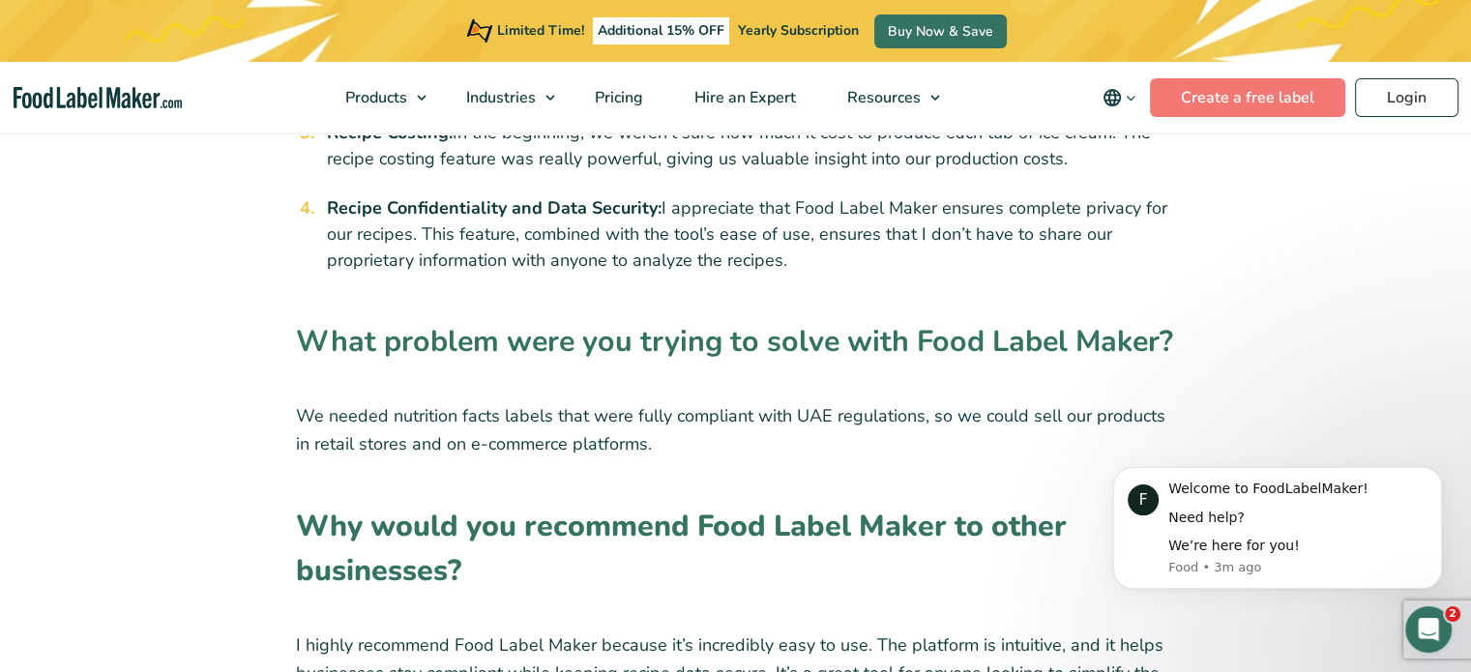
click at [692, 455] on p "We needed nutrition facts labels that were fully compliant with UAE regulations…" at bounding box center [736, 430] width 880 height 56
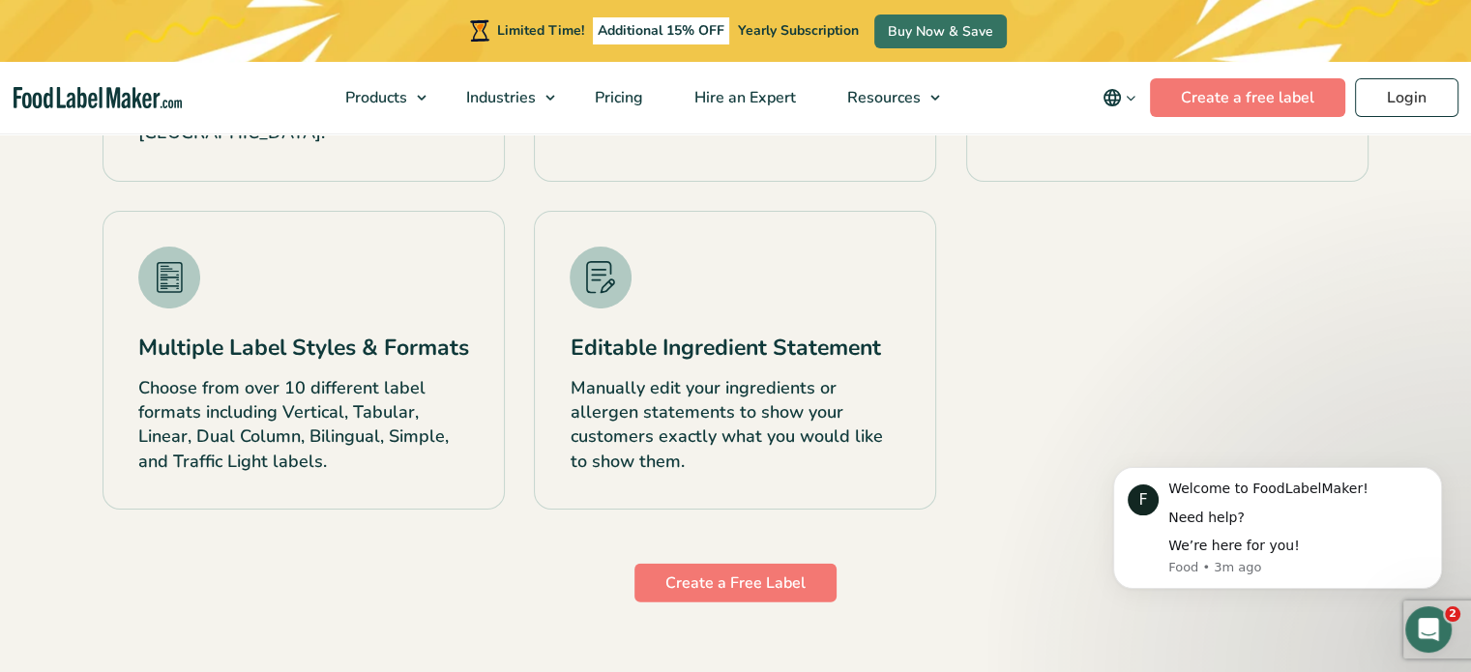
scroll to position [5102, 0]
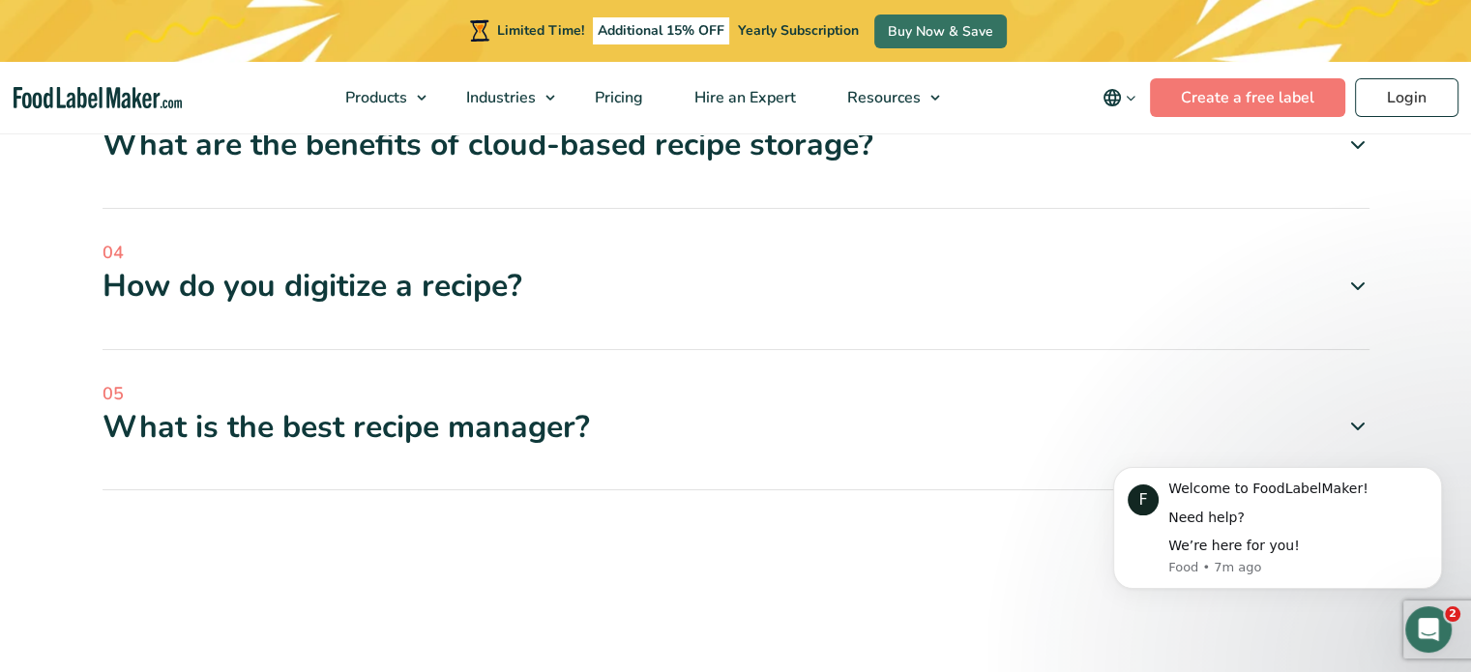
scroll to position [6184, 0]
click at [1422, 611] on icon "Open Intercom Messenger" at bounding box center [1426, 627] width 32 height 32
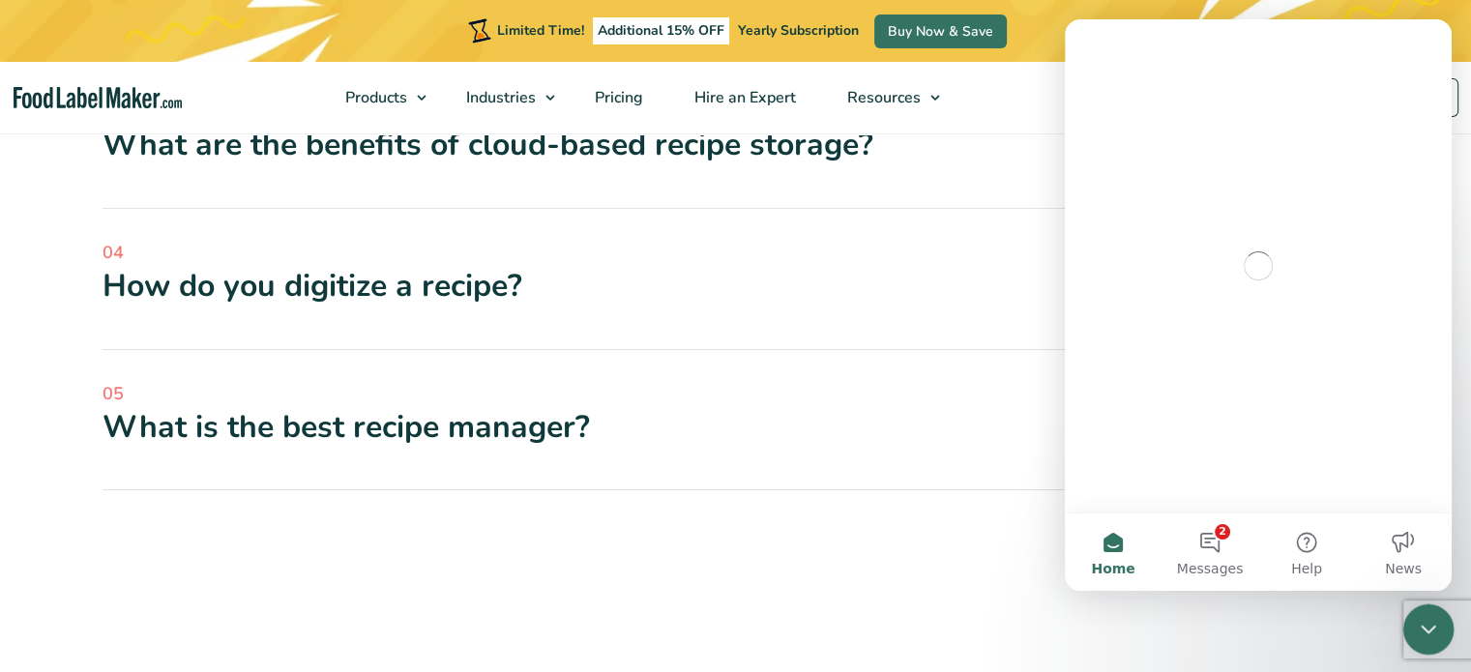
scroll to position [0, 0]
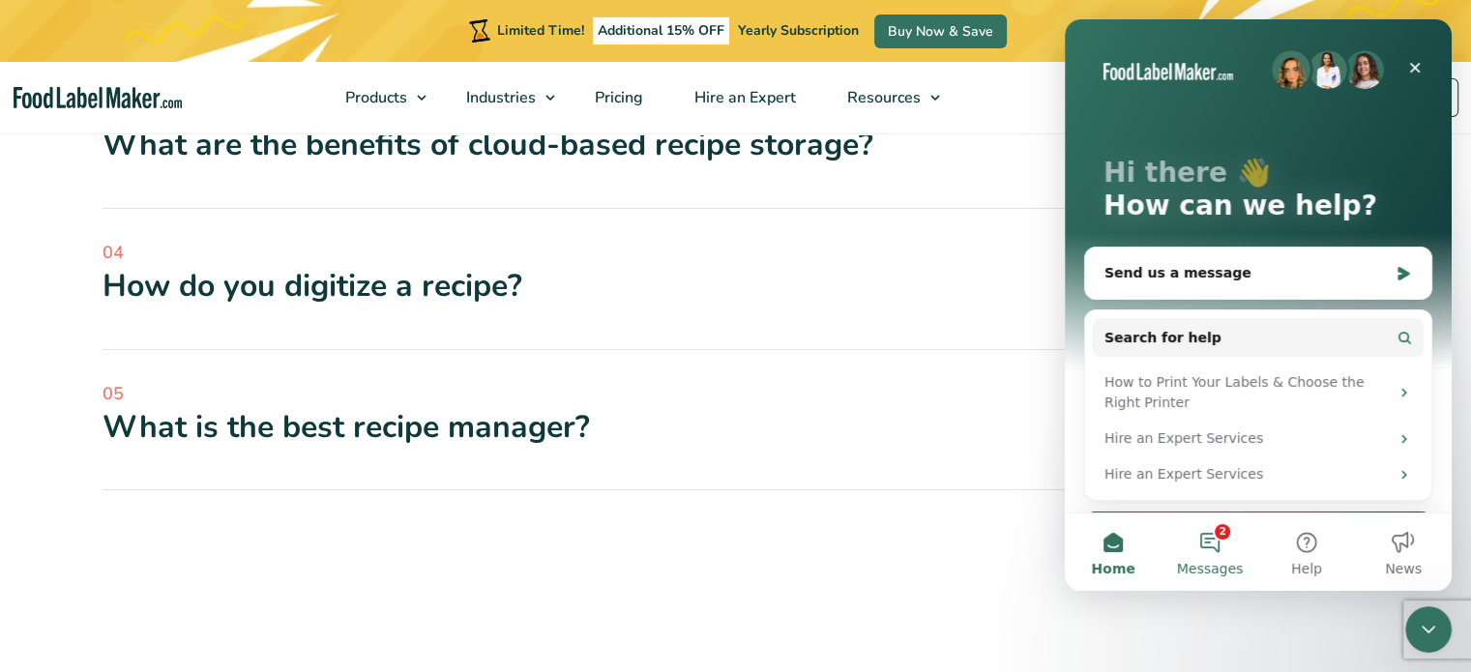
click at [1218, 562] on span "Messages" at bounding box center [1210, 569] width 67 height 14
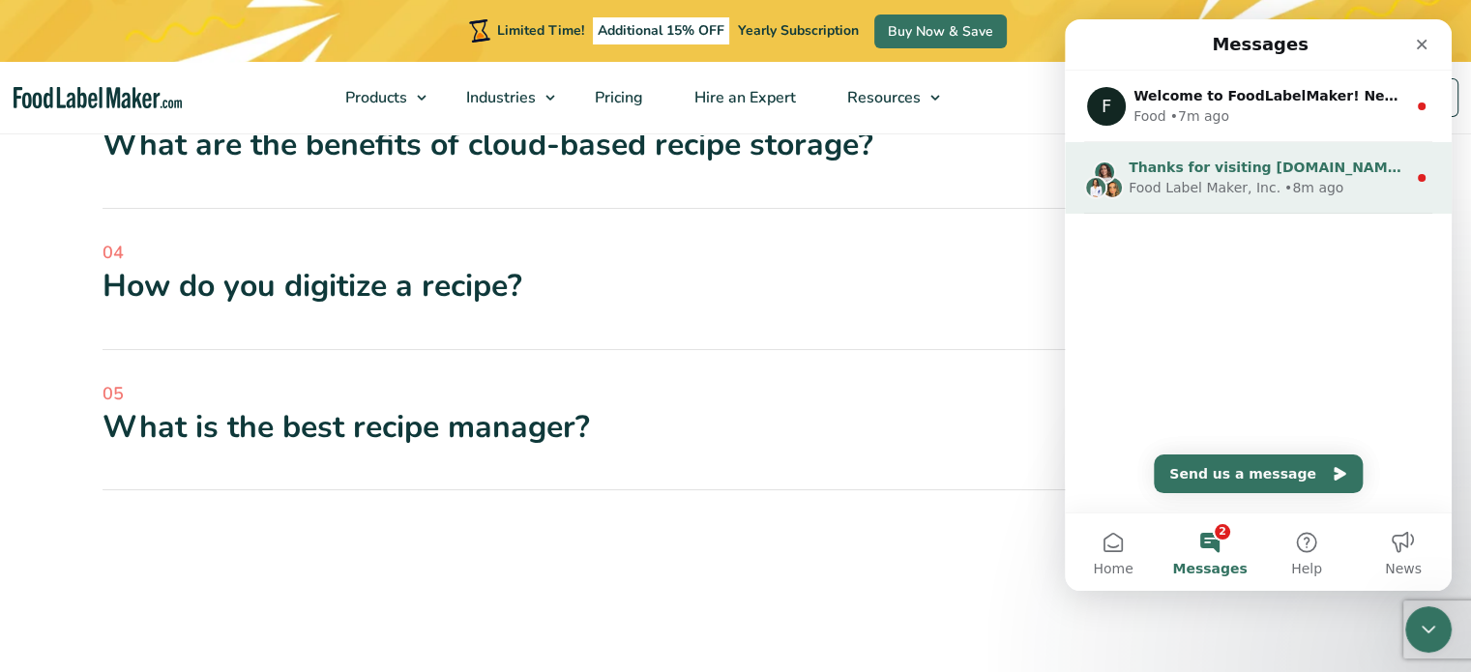
click at [1320, 185] on div "• 8m ago" at bounding box center [1313, 188] width 59 height 20
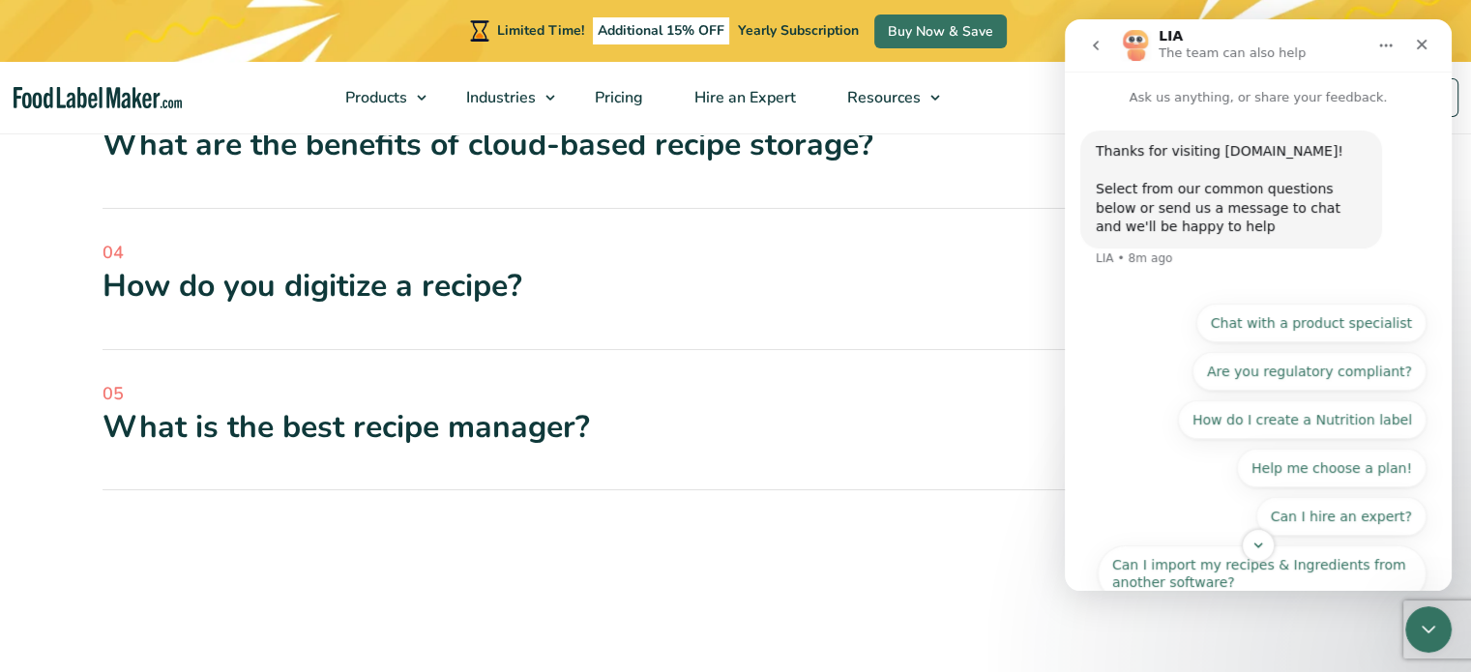
scroll to position [90, 0]
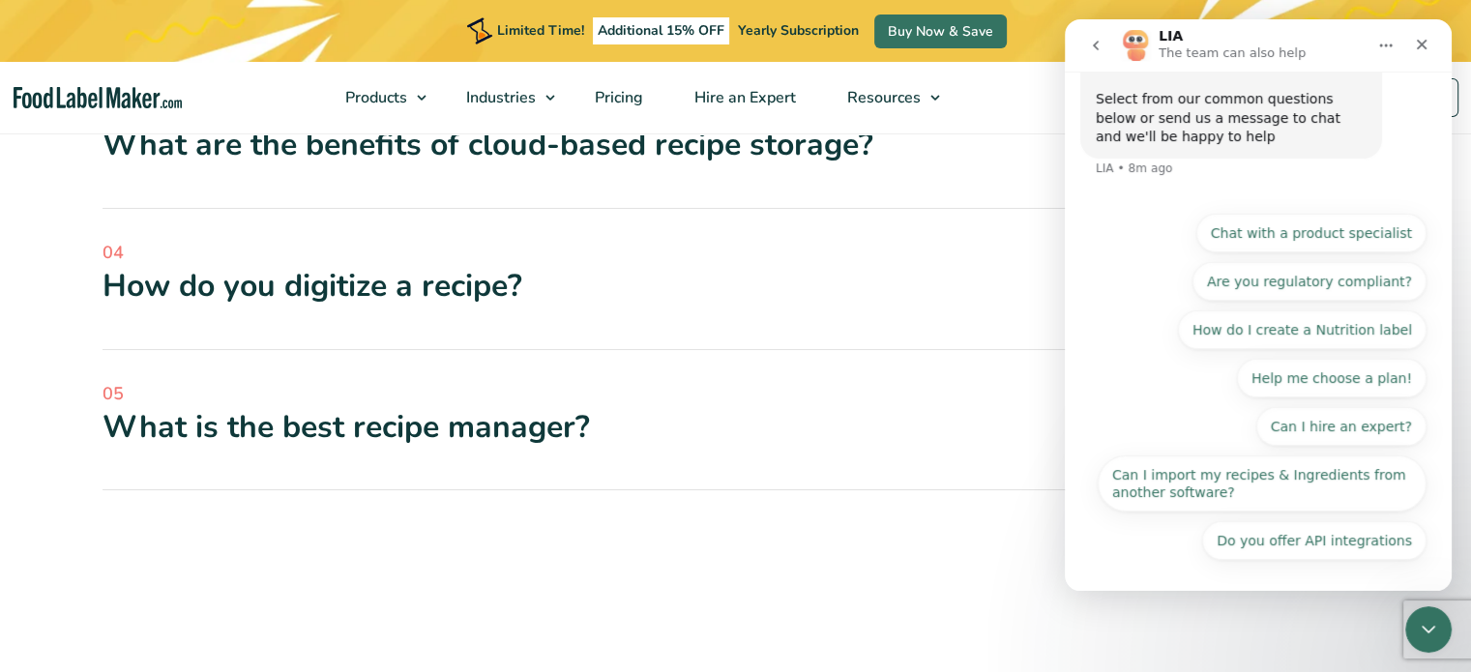
click at [1101, 51] on icon "go back" at bounding box center [1095, 45] width 15 height 15
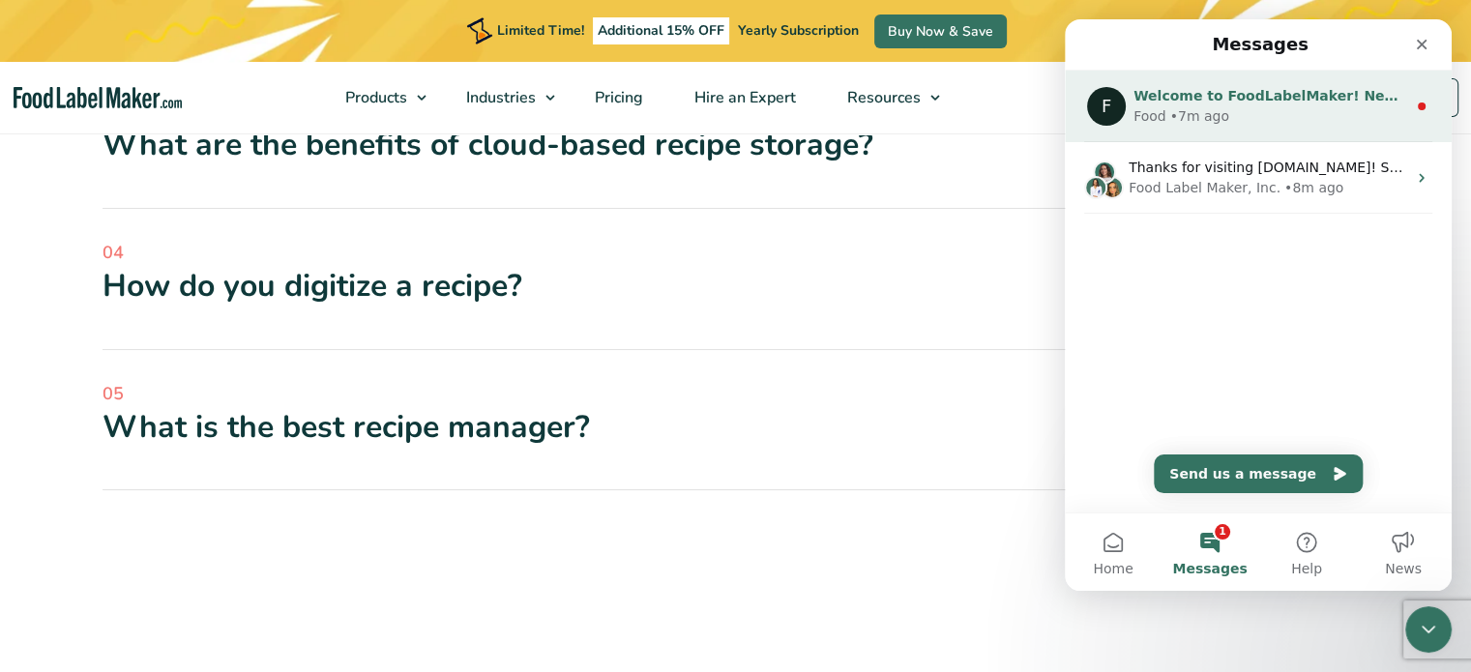
click at [1183, 116] on div "• 7m ago" at bounding box center [1199, 116] width 59 height 20
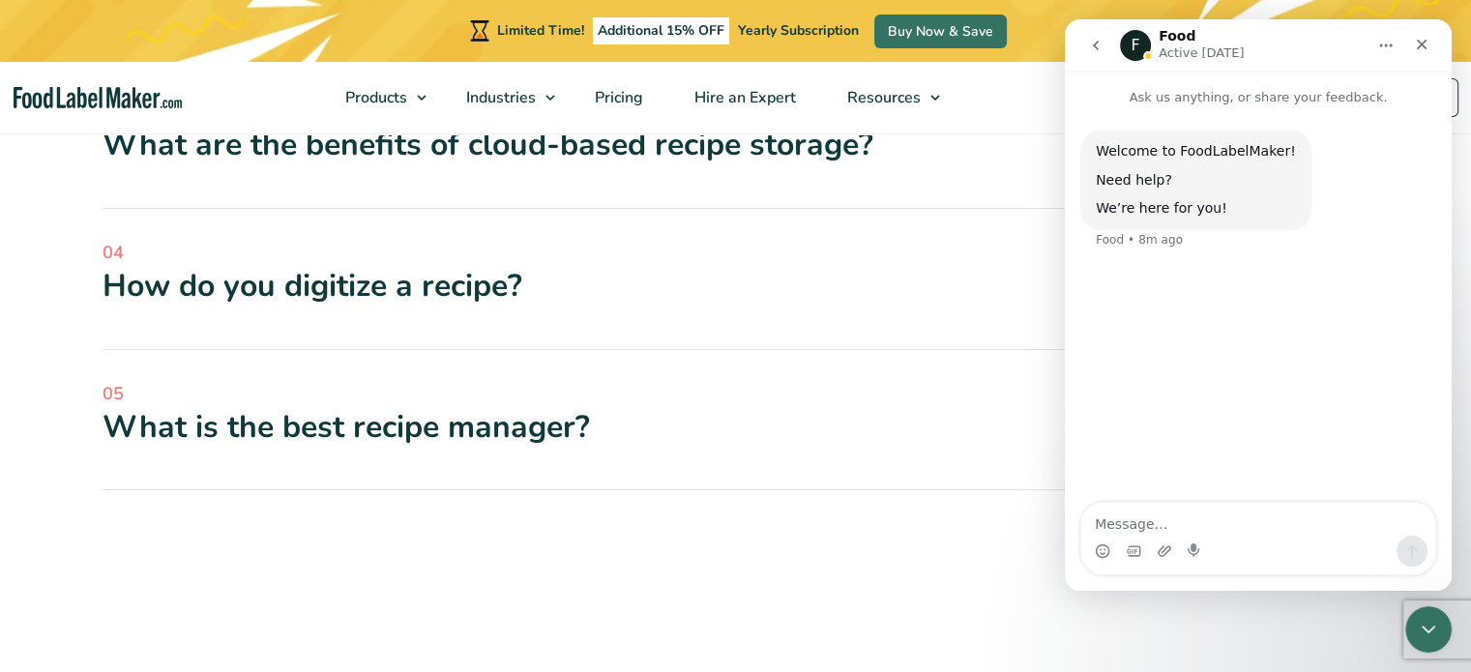
click at [1093, 43] on icon "go back" at bounding box center [1095, 45] width 15 height 15
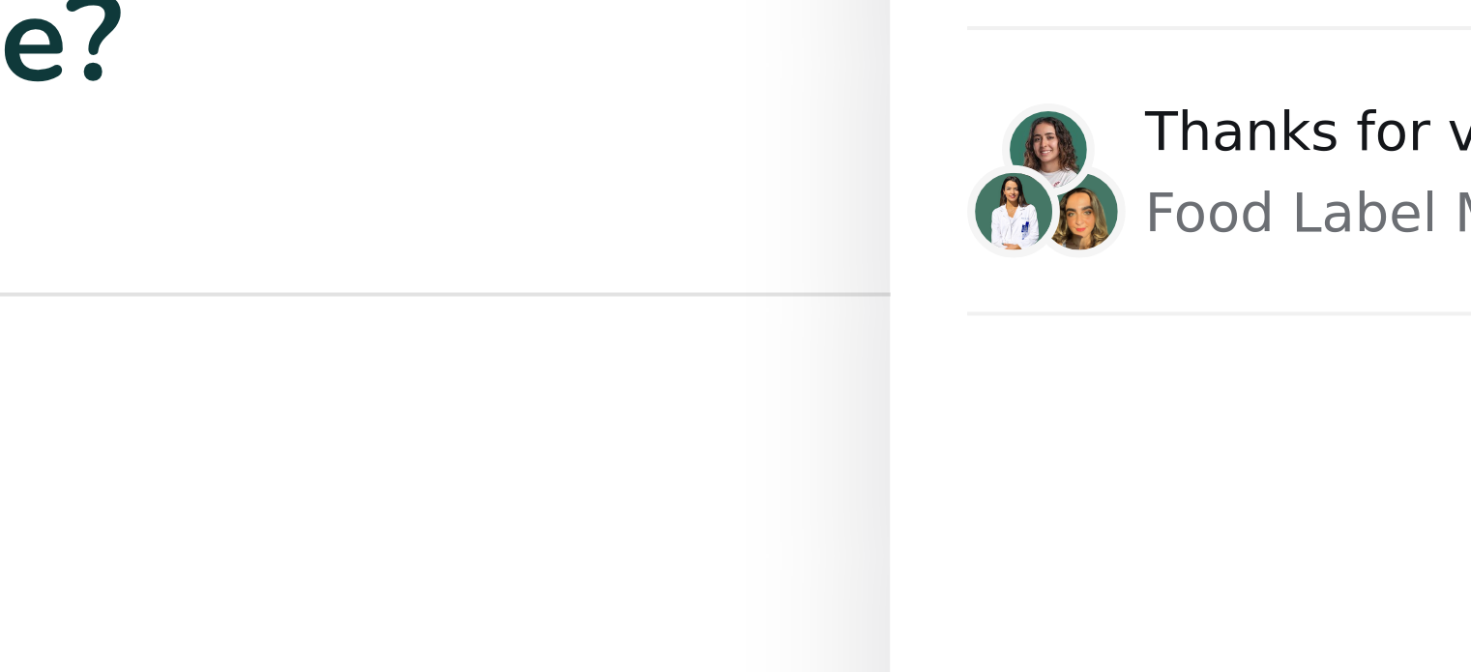
scroll to position [6184, 0]
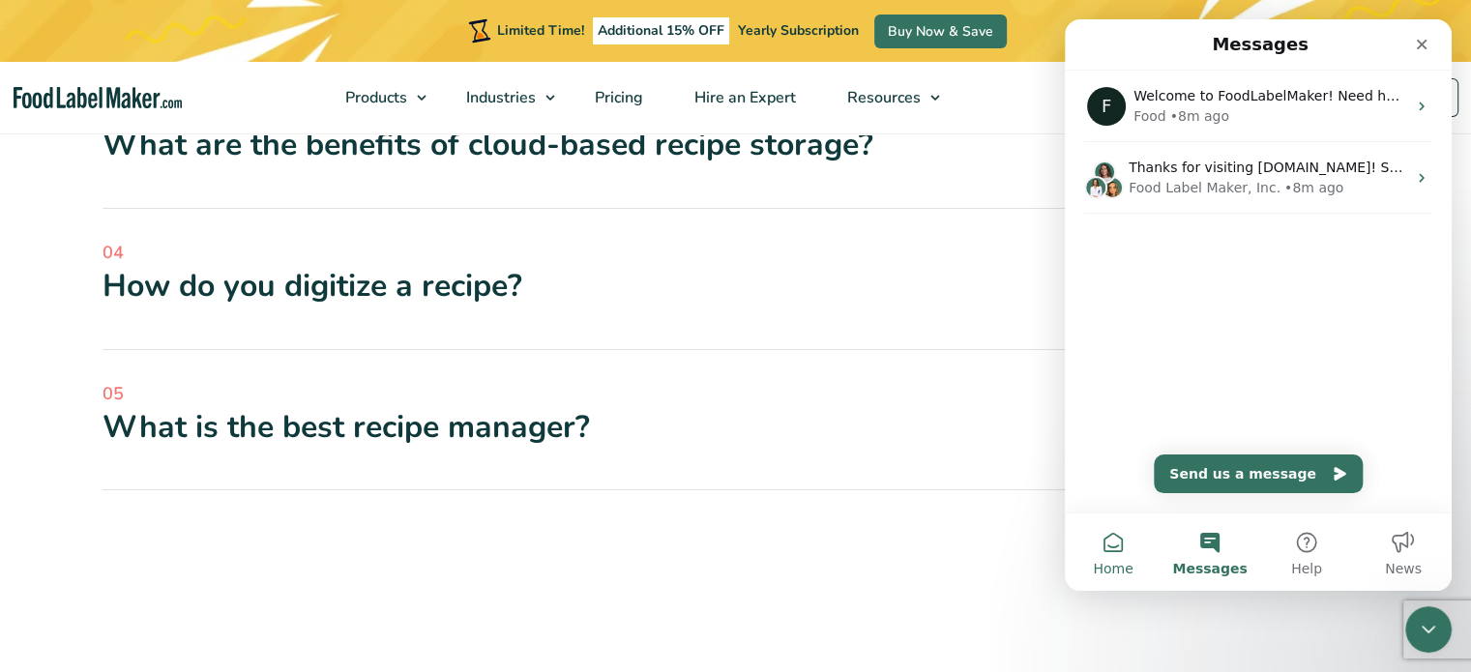
drag, startPoint x: 1137, startPoint y: 576, endPoint x: 1126, endPoint y: 575, distance: 10.7
click at [1126, 575] on button "Home" at bounding box center [1113, 551] width 97 height 77
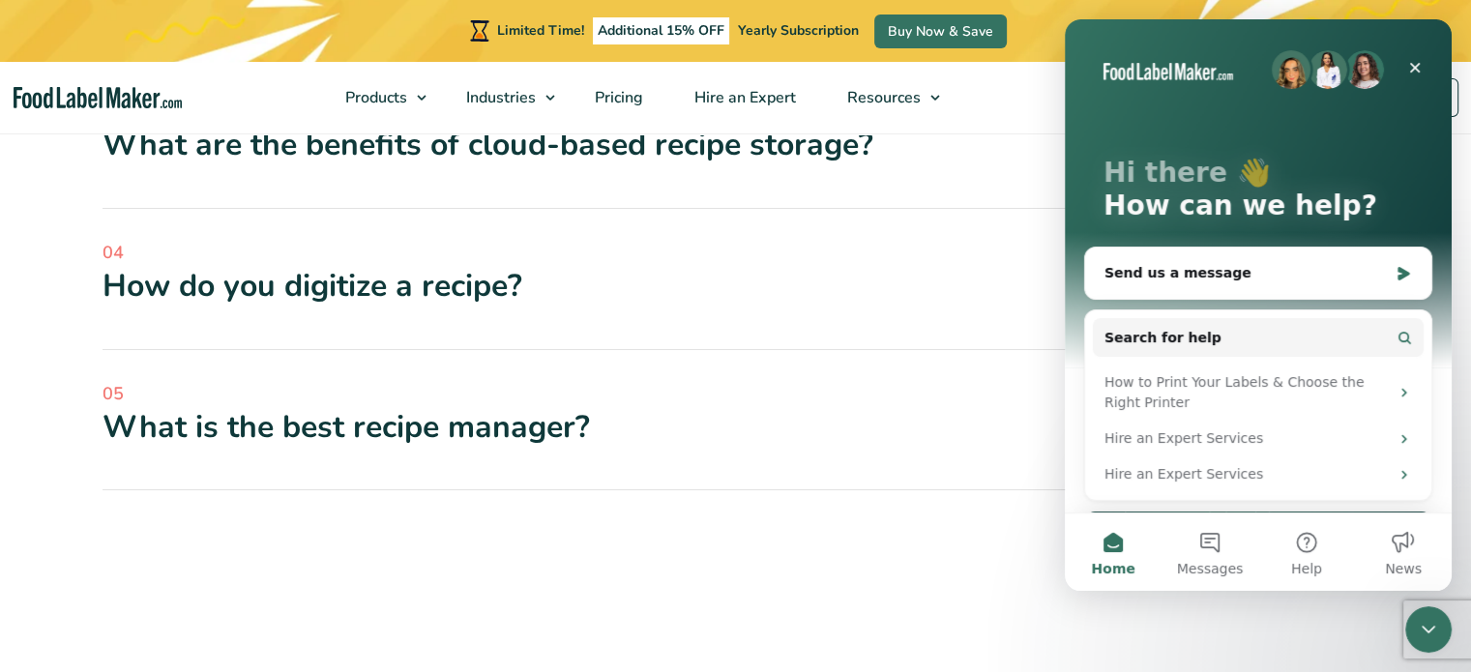
click at [1413, 68] on icon "Close" at bounding box center [1414, 67] width 15 height 15
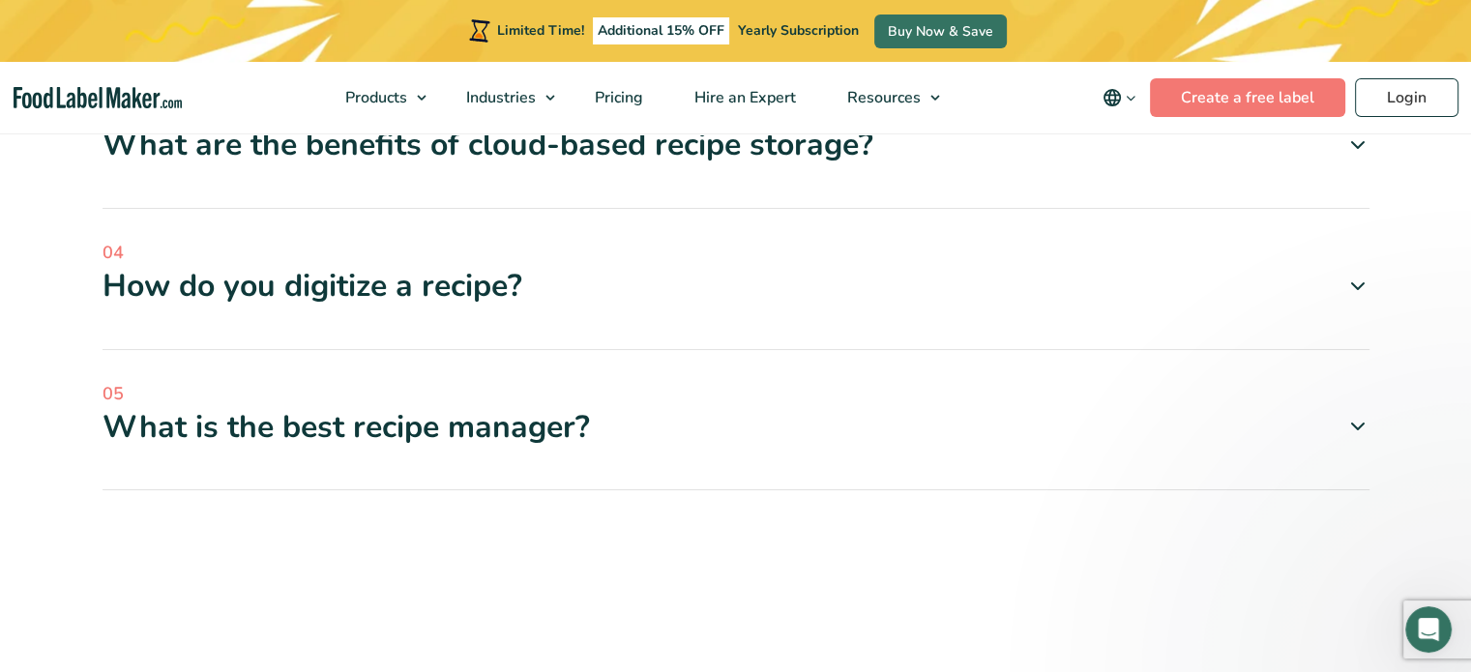
scroll to position [0, 0]
